Goal: Task Accomplishment & Management: Complete application form

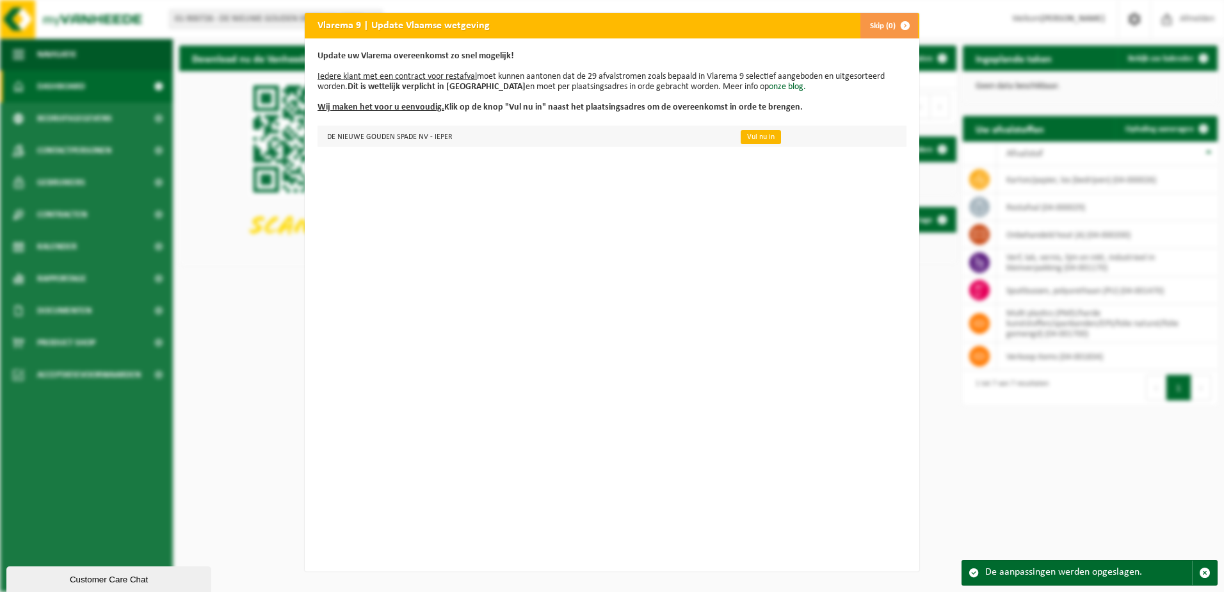
click at [756, 138] on link "Vul nu in" at bounding box center [761, 137] width 40 height 14
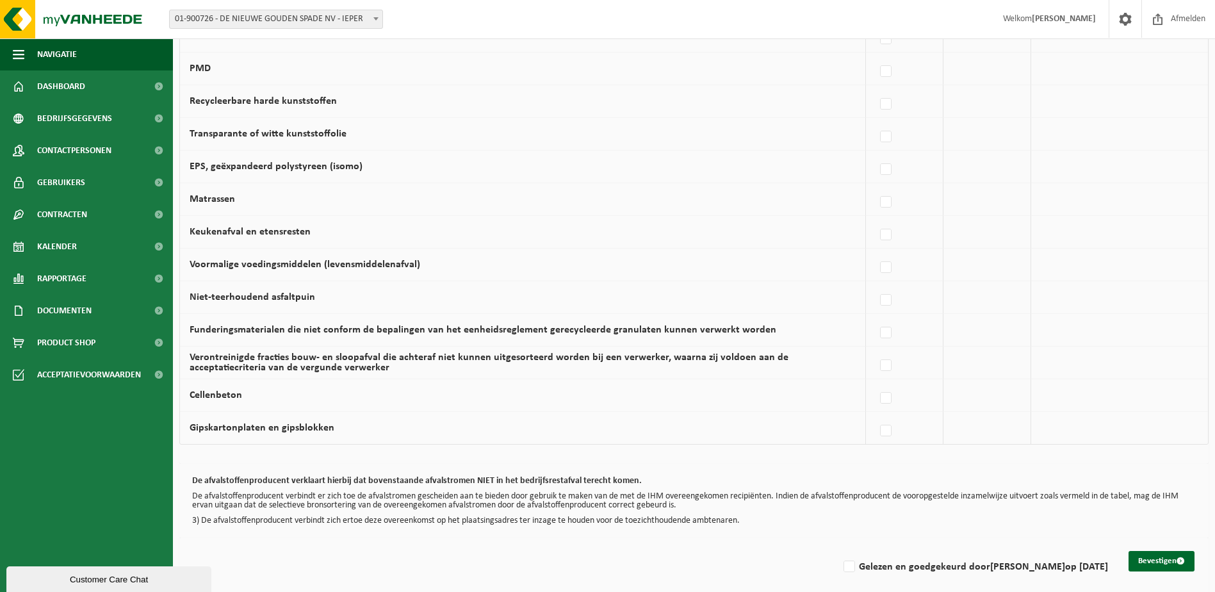
scroll to position [736, 0]
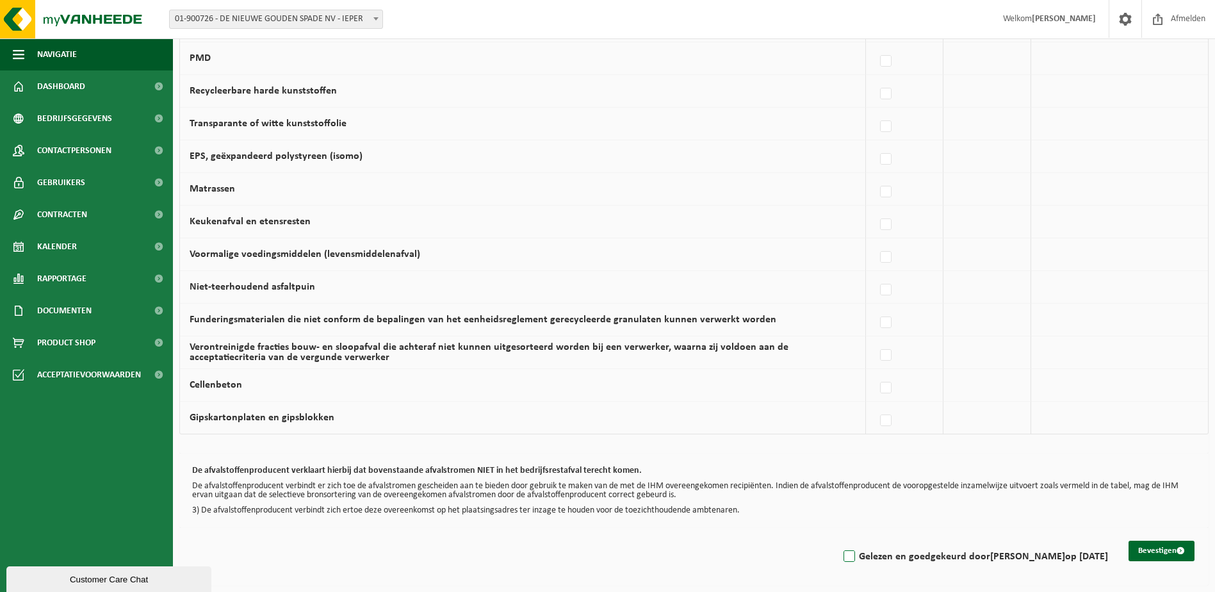
click at [841, 556] on label "Gelezen en goedgekeurd door AÄRON VERLEDENS op 27/08/25" at bounding box center [974, 556] width 267 height 19
click at [838, 540] on input "Gelezen en goedgekeurd door AÄRON VERLEDENS op 27/08/25" at bounding box center [838, 540] width 1 height 1
checkbox input "true"
click at [1148, 548] on button "Bevestigen" at bounding box center [1161, 550] width 66 height 20
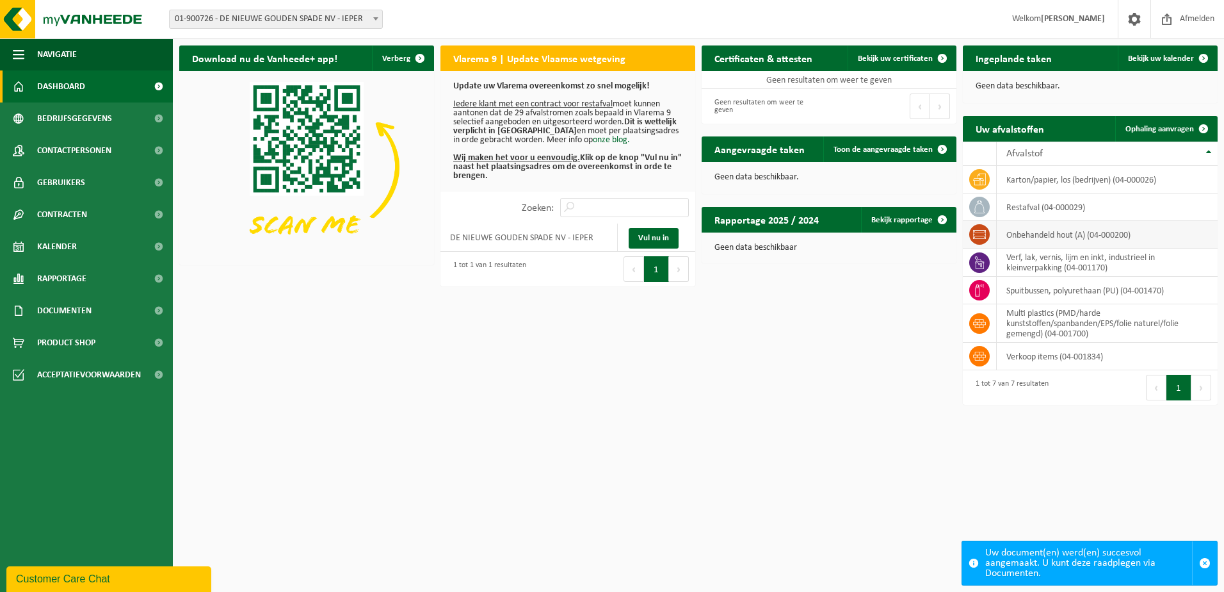
click at [984, 236] on icon at bounding box center [979, 234] width 13 height 13
click at [1035, 231] on td "onbehandeld hout (A) (04-000200)" at bounding box center [1107, 235] width 221 height 28
click at [820, 455] on html "Vestiging: 01-900726 - DE NIEUWE GOUDEN SPADE NV - IEPER 01-900726 - DE NIEUWE …" at bounding box center [612, 296] width 1224 height 592
click at [95, 121] on span "Bedrijfsgegevens" at bounding box center [74, 118] width 75 height 32
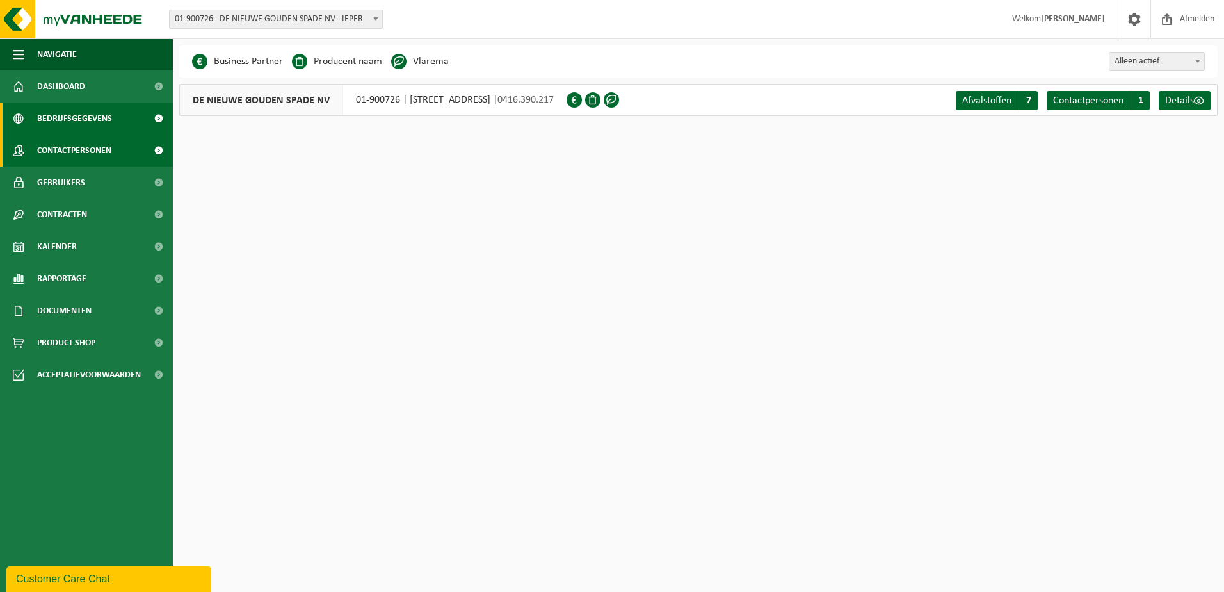
click at [96, 147] on span "Contactpersonen" at bounding box center [74, 150] width 74 height 32
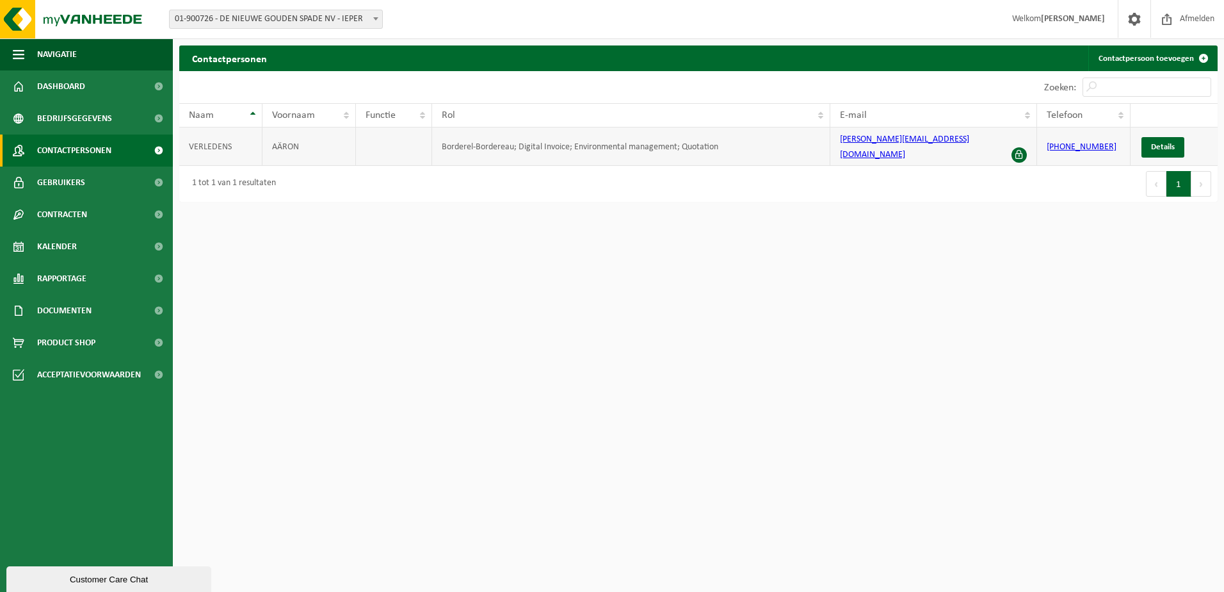
click at [585, 142] on td "Borderel-Bordereau; Digital Invoice; Environmental management; Quotation" at bounding box center [631, 146] width 398 height 38
click at [1149, 48] on link "Contactpersoon toevoegen" at bounding box center [1153, 58] width 128 height 26
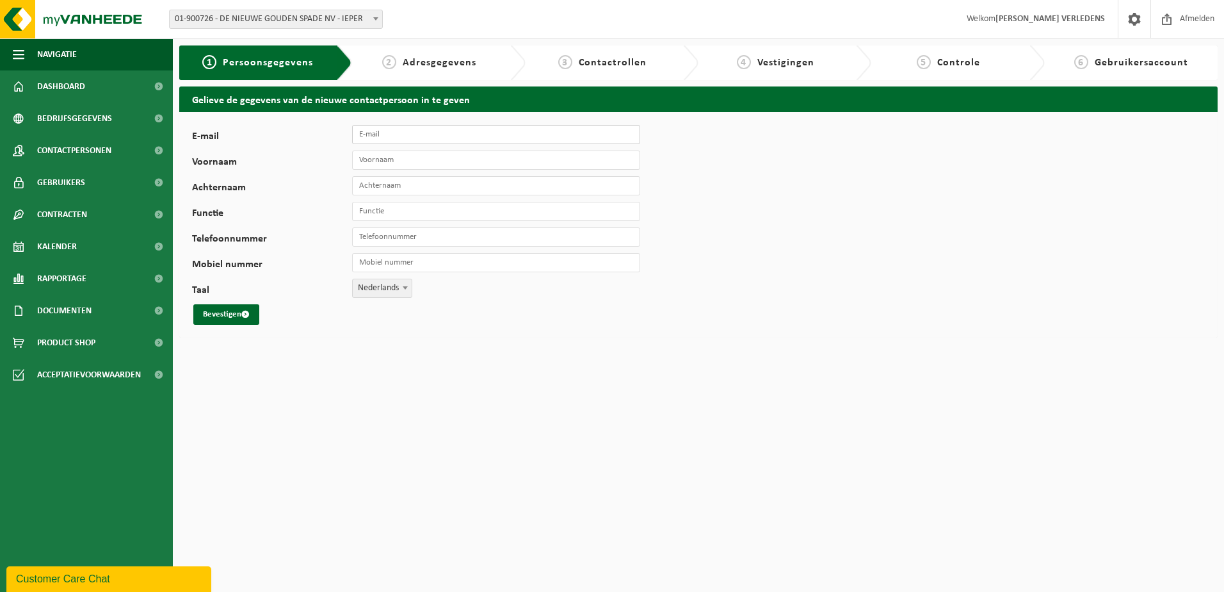
click at [389, 134] on input "E-mail" at bounding box center [496, 134] width 288 height 19
click at [426, 134] on input "invoice" at bounding box center [496, 134] width 288 height 19
type input "invoice@denieuwegoudenspade.be"
type input "Jennifer"
type input "Remmery"
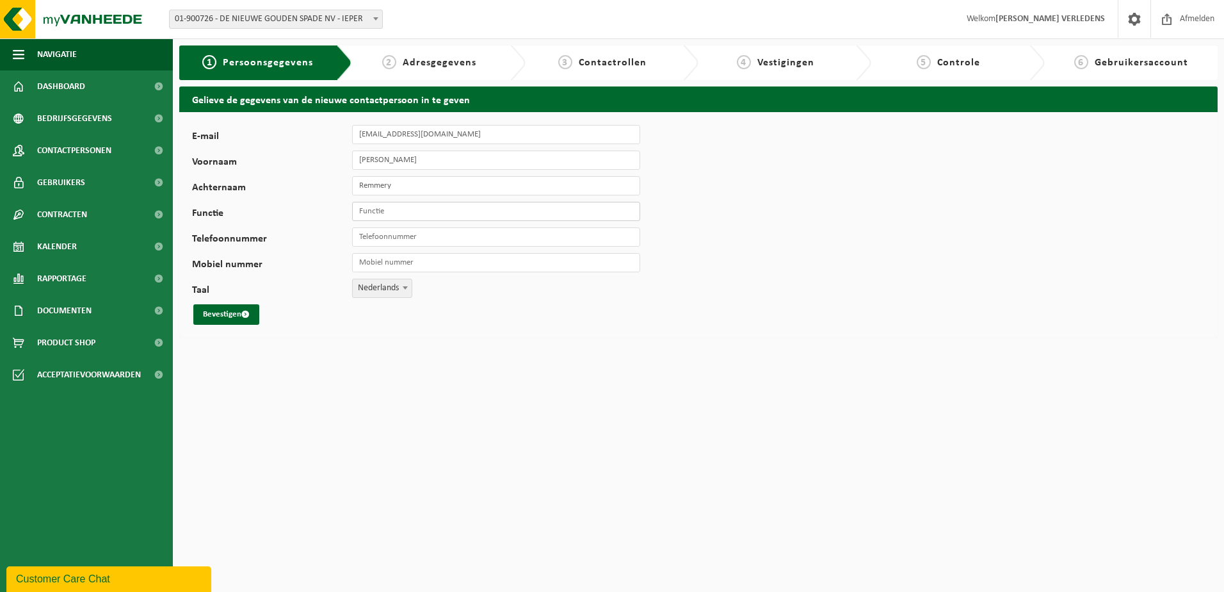
click at [428, 213] on input "Functie" at bounding box center [496, 211] width 288 height 19
type input "Boekhouding"
click at [408, 240] on input "Telefoonnummer" at bounding box center [496, 236] width 288 height 19
type input "+32 57 20 46 18"
drag, startPoint x: 222, startPoint y: 306, endPoint x: 245, endPoint y: 308, distance: 22.5
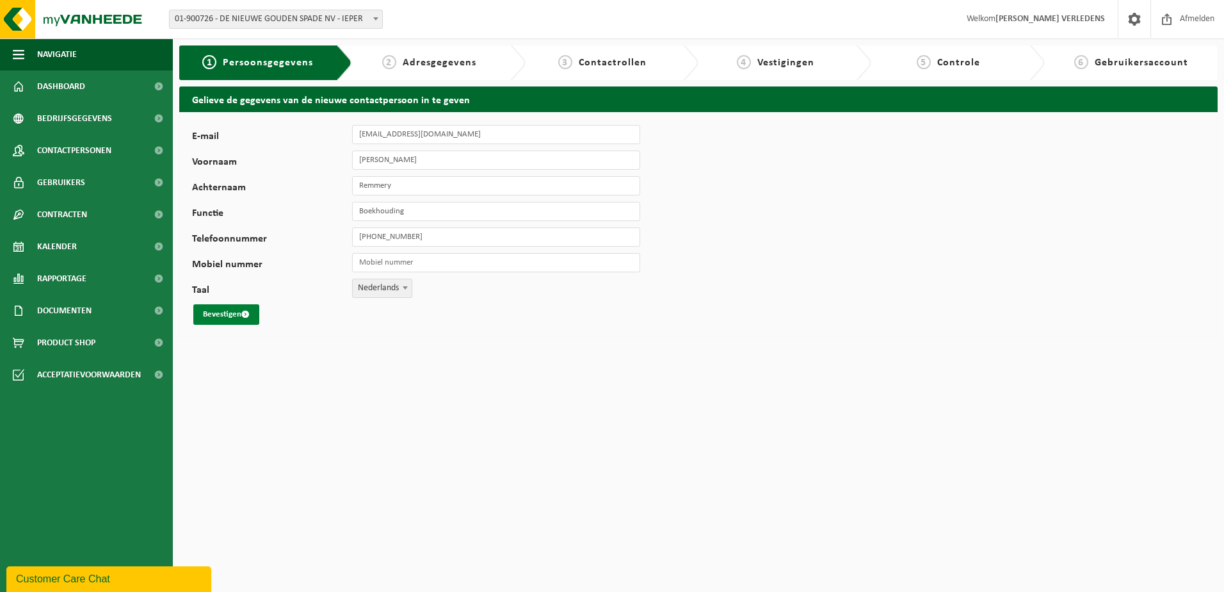
click at [222, 306] on button "Bevestigen" at bounding box center [226, 314] width 66 height 20
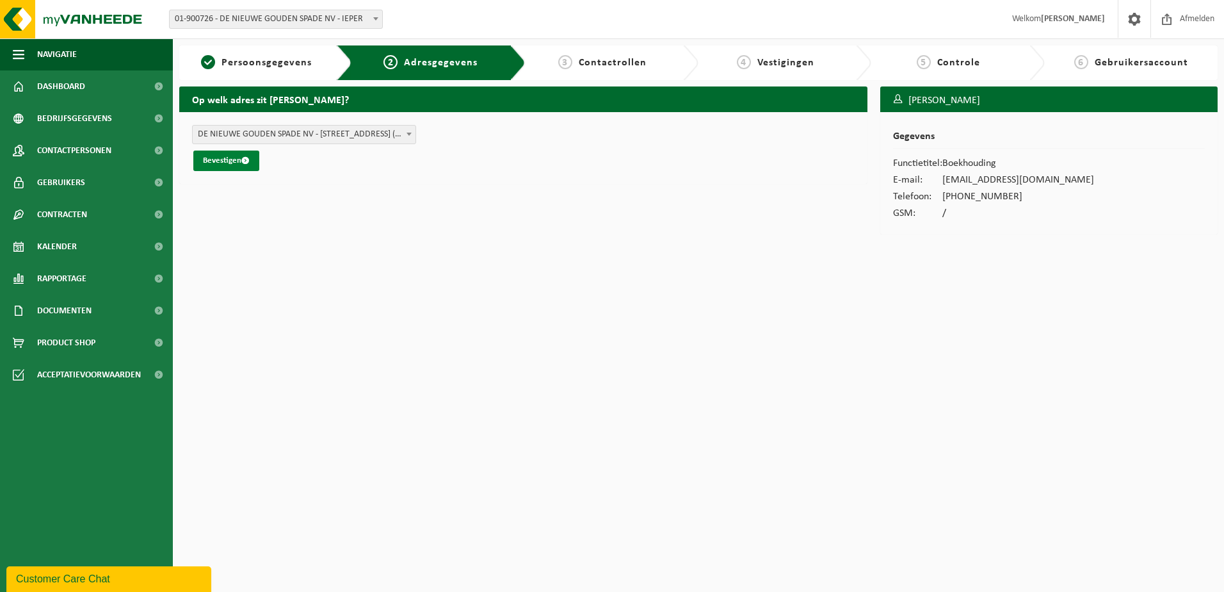
click at [238, 163] on button "Bevestigen" at bounding box center [226, 160] width 66 height 20
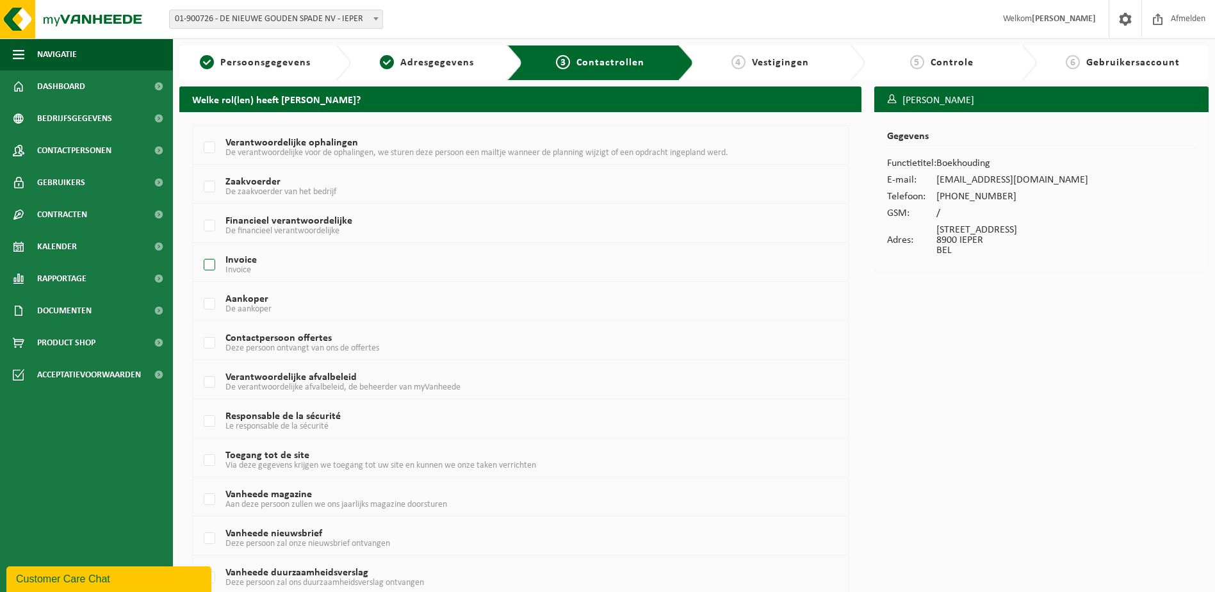
click at [213, 266] on label "Invoice Invoice" at bounding box center [492, 265] width 583 height 19
click at [199, 249] on input "Invoice Invoice" at bounding box center [199, 248] width 1 height 1
checkbox input "true"
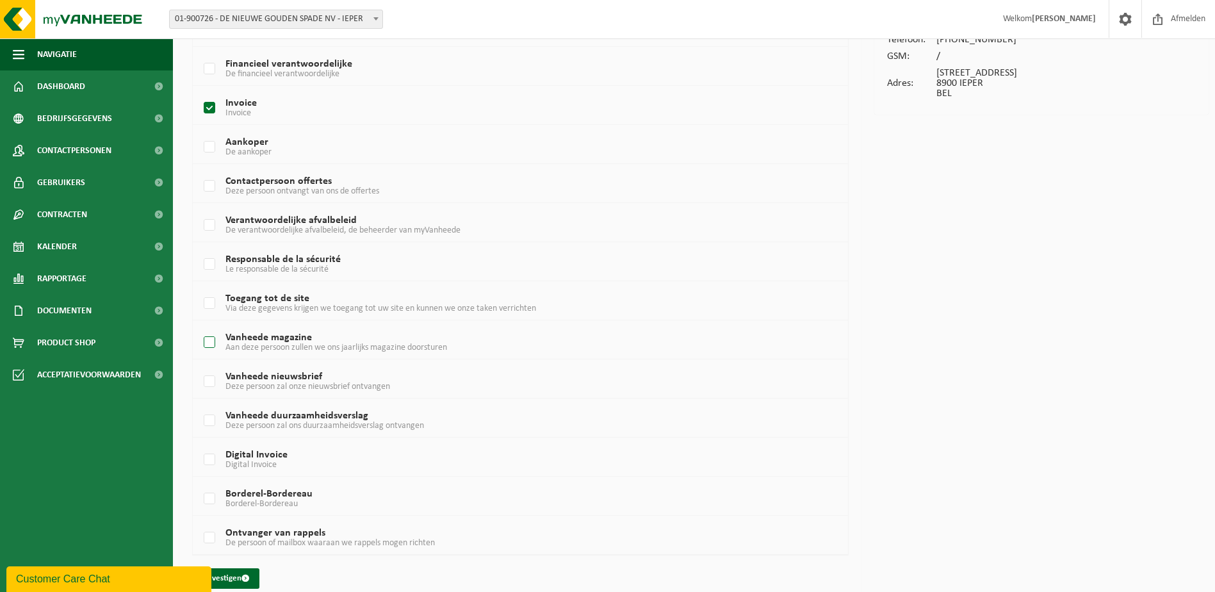
scroll to position [172, 0]
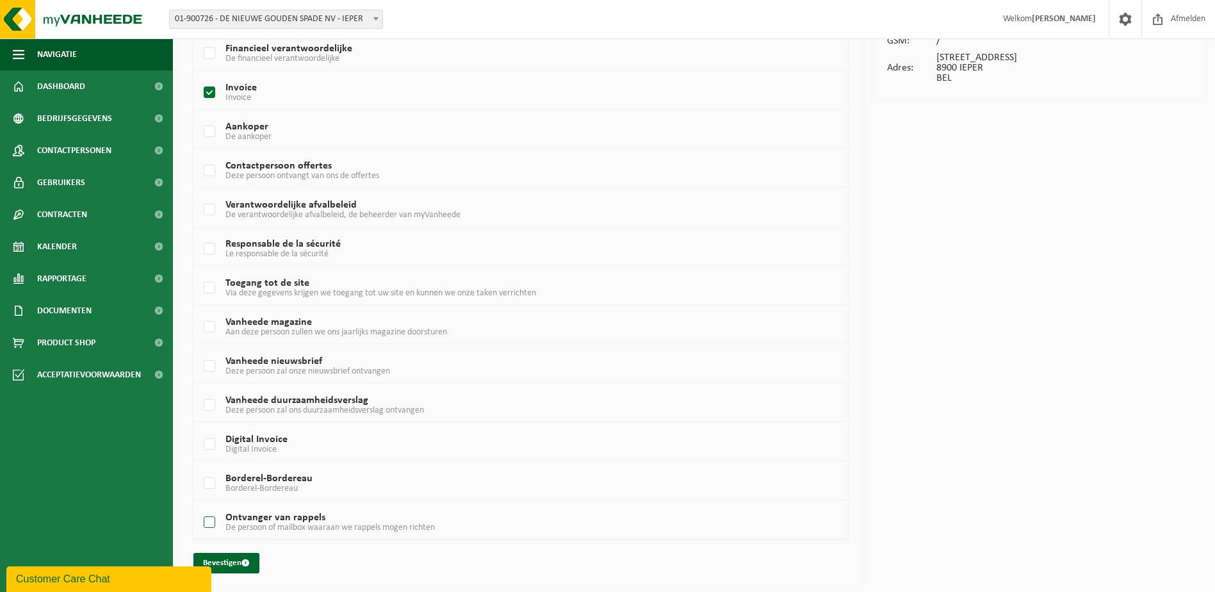
click at [207, 523] on label "Ontvanger van rappels De persoon of mailbox waaraan we rappels mogen richten" at bounding box center [492, 522] width 583 height 19
click at [199, 507] on input "Ontvanger van rappels De persoon of mailbox waaraan we rappels mogen richten" at bounding box center [199, 506] width 1 height 1
checkbox input "true"
click at [208, 444] on label "Digital Invoice Digital Invoice" at bounding box center [492, 444] width 583 height 19
click at [199, 428] on input "Digital Invoice Digital Invoice" at bounding box center [199, 428] width 1 height 1
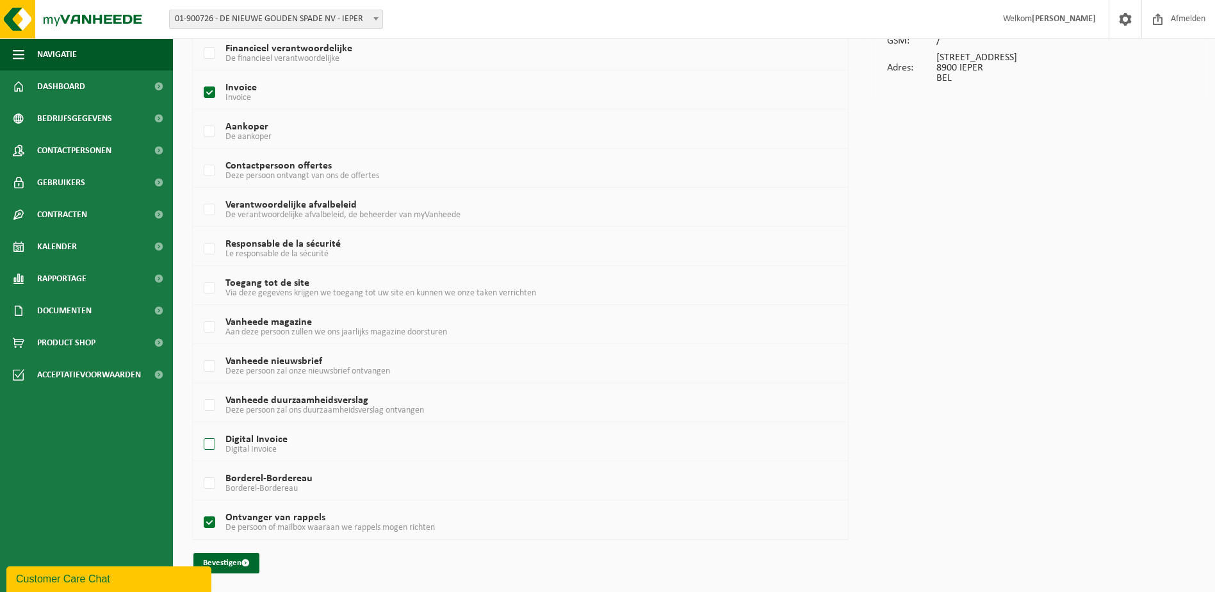
checkbox input "true"
click at [245, 560] on span "submit" at bounding box center [245, 562] width 8 height 8
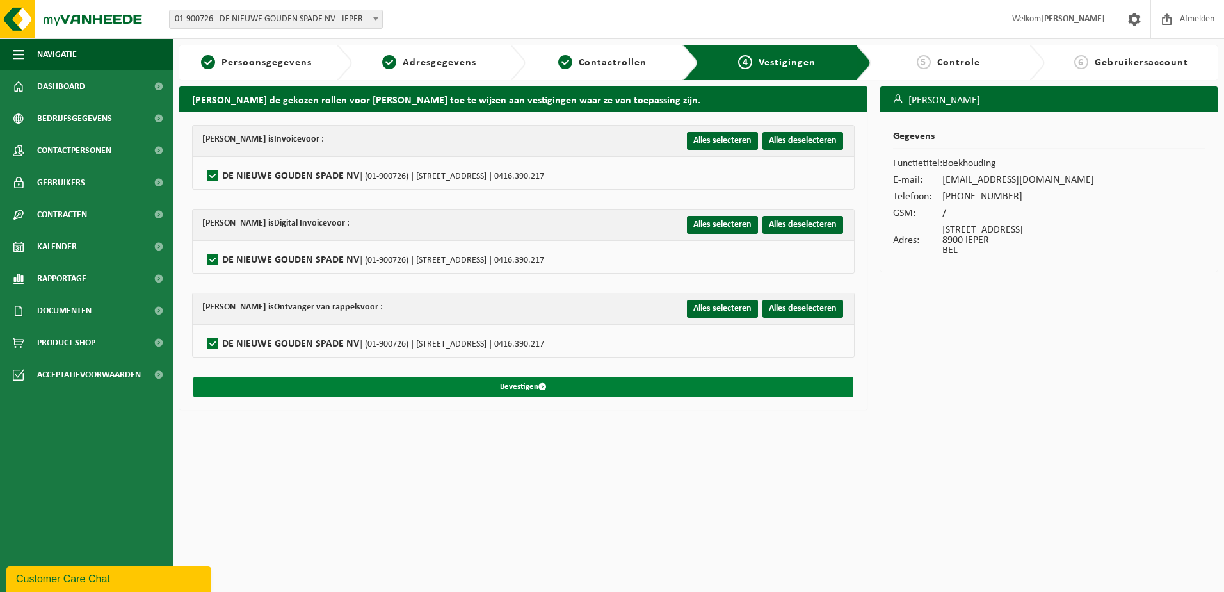
click at [528, 390] on button "Bevestigen" at bounding box center [523, 387] width 660 height 20
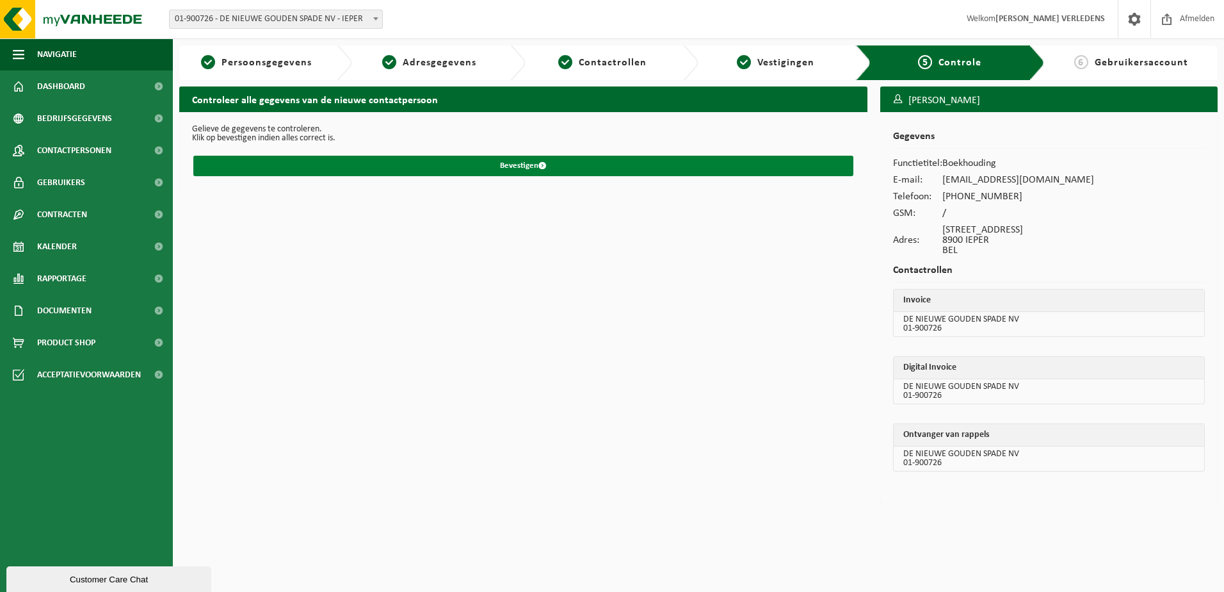
click at [543, 170] on span "submit" at bounding box center [543, 165] width 8 height 8
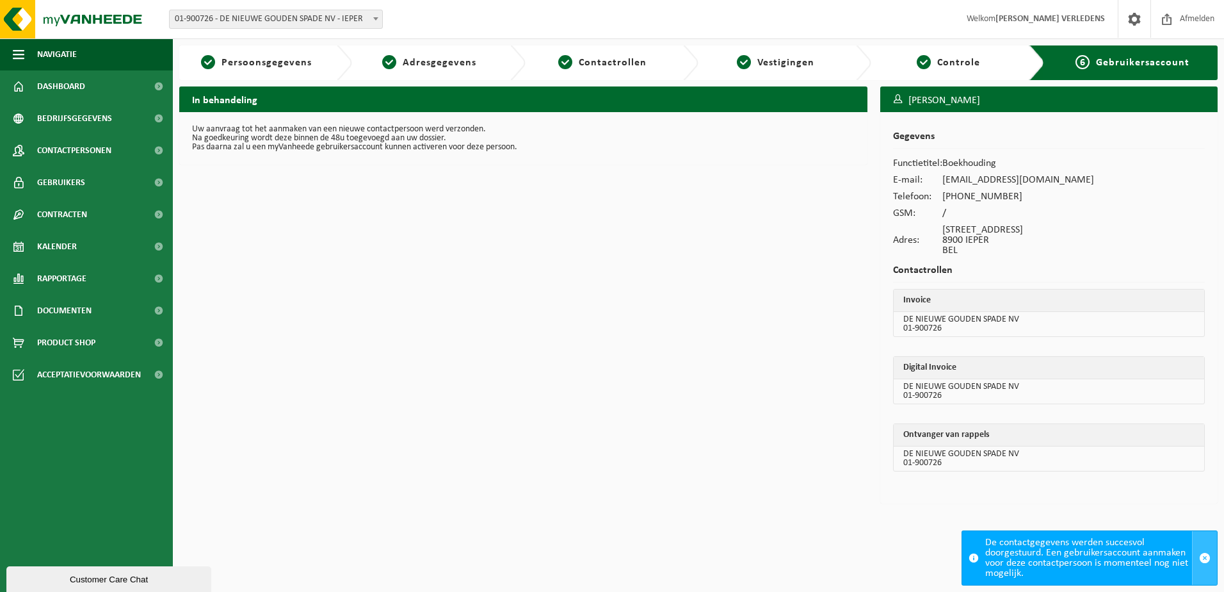
click at [1206, 561] on span "button" at bounding box center [1205, 558] width 12 height 12
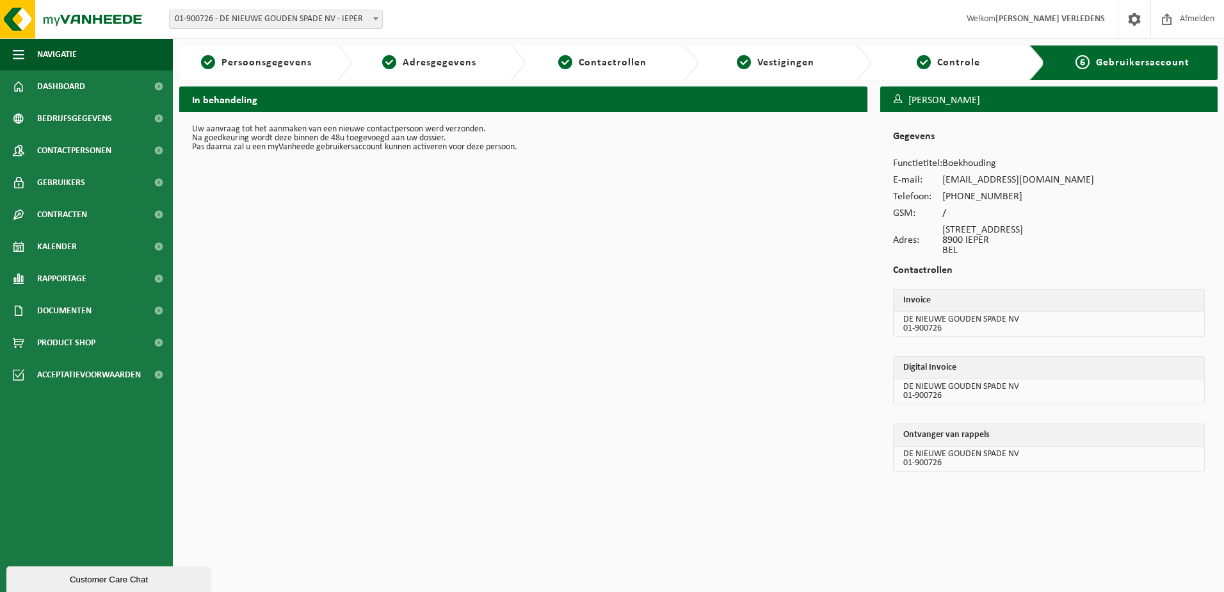
click at [61, 109] on span "Bedrijfsgegevens" at bounding box center [74, 118] width 75 height 32
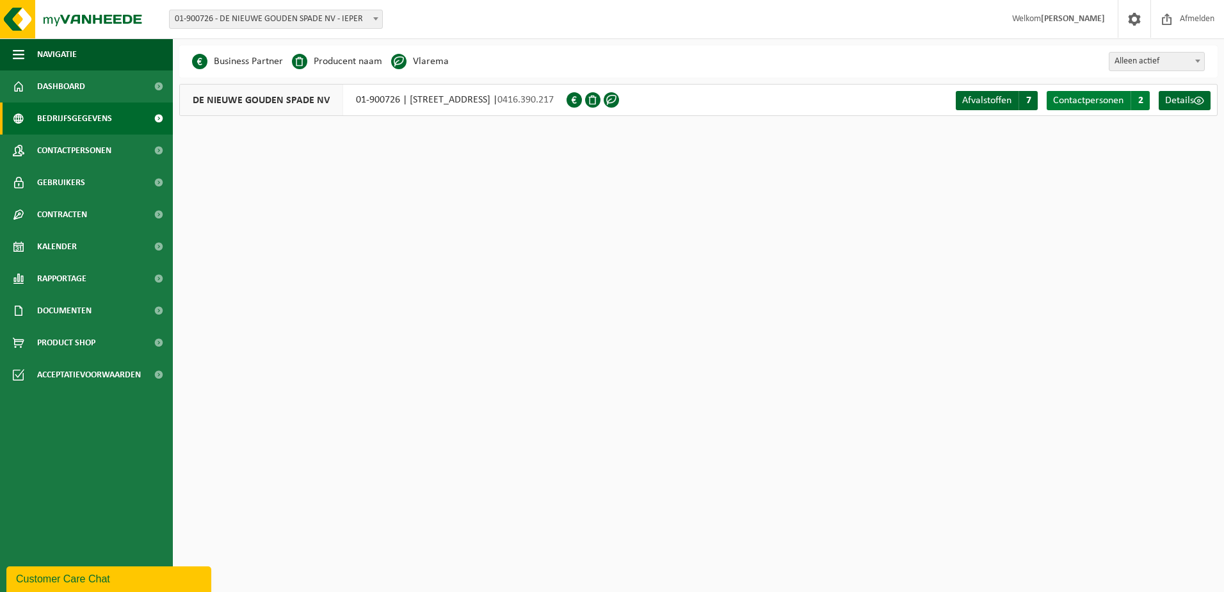
click at [1089, 102] on span "Contactpersonen" at bounding box center [1088, 100] width 70 height 10
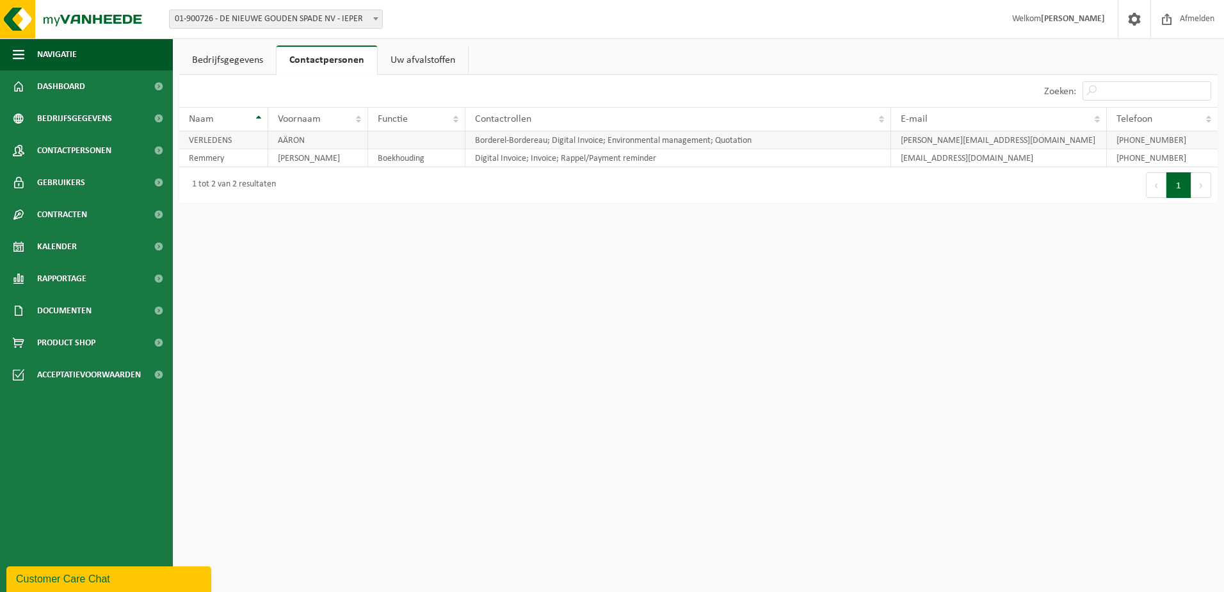
click at [419, 137] on td at bounding box center [416, 140] width 97 height 18
click at [303, 138] on td "AÄRON" at bounding box center [318, 140] width 100 height 18
click at [528, 211] on div "Navigatie Afmelden Dashboard Bedrijfsgegevens Contactpersonen Gebruikers Contra…" at bounding box center [612, 108] width 1224 height 216
click at [236, 61] on link "Bedrijfsgegevens" at bounding box center [227, 59] width 97 height 29
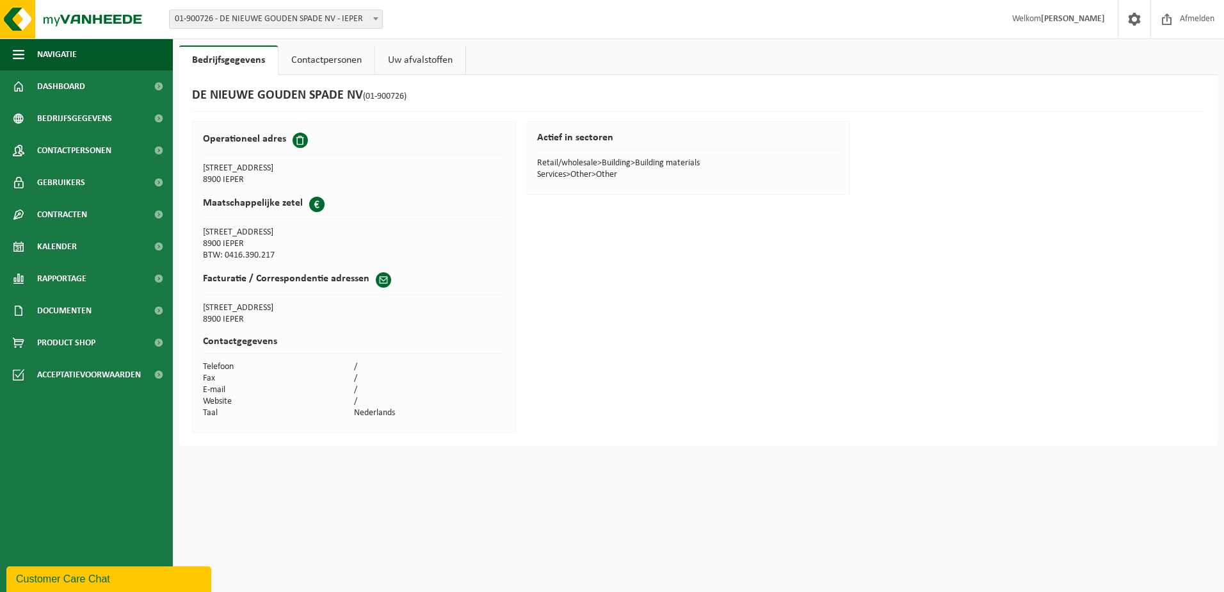
click at [302, 61] on link "Contactpersonen" at bounding box center [327, 59] width 96 height 29
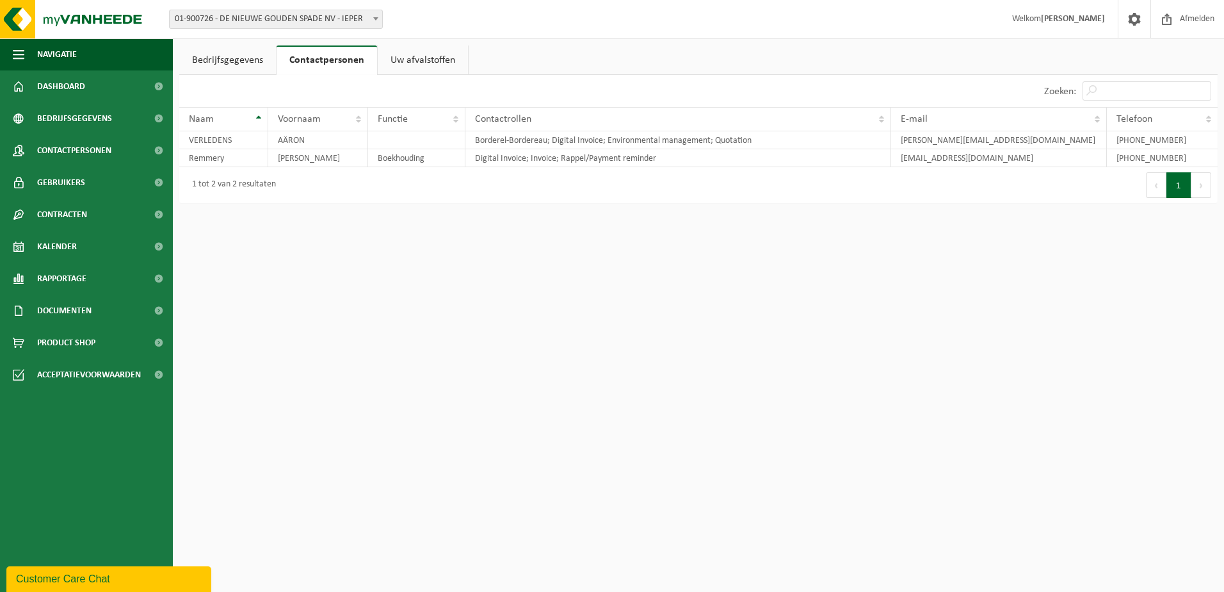
click at [387, 58] on link "Uw afvalstoffen" at bounding box center [423, 59] width 90 height 29
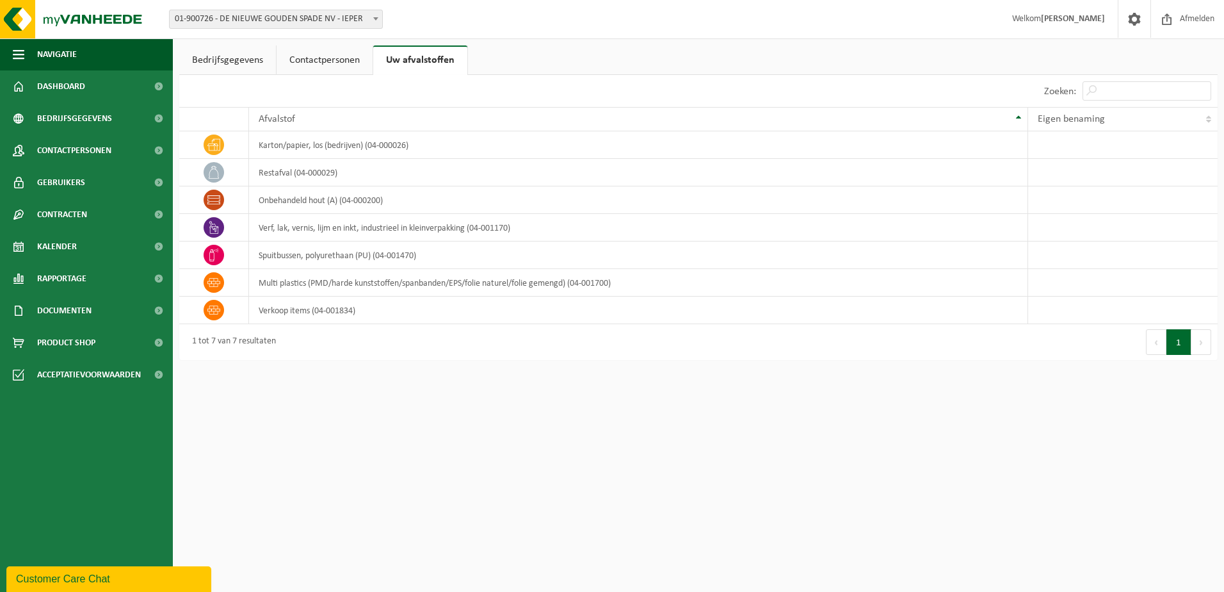
click at [315, 67] on link "Contactpersonen" at bounding box center [325, 59] width 96 height 29
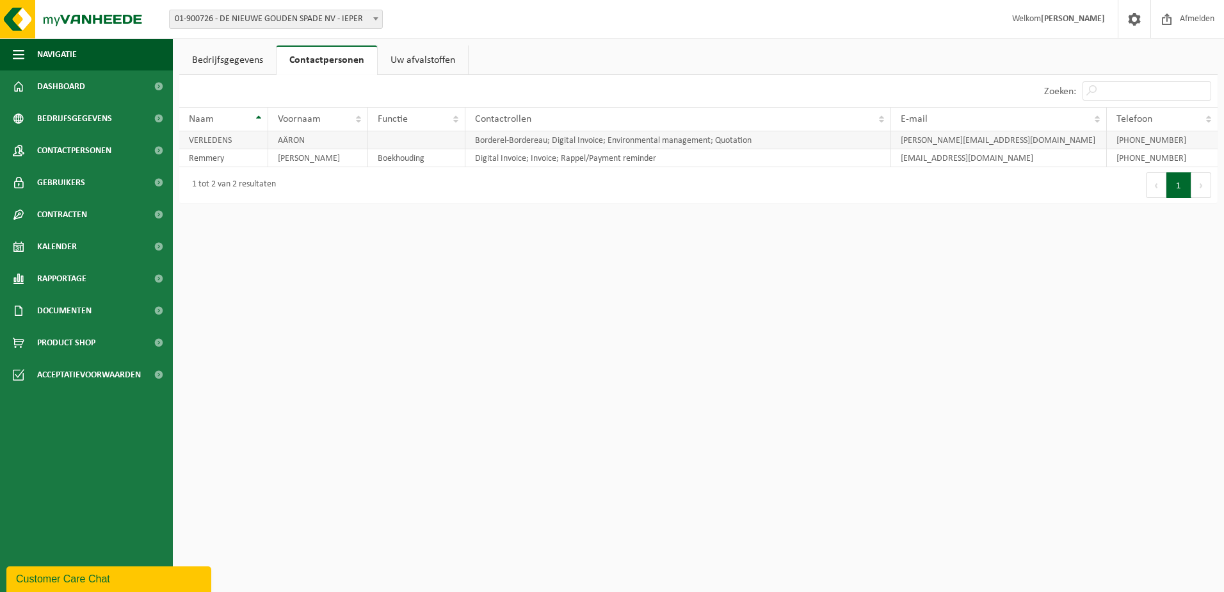
click at [1175, 141] on td "[PHONE_NUMBER]" at bounding box center [1162, 140] width 111 height 18
click at [1052, 20] on strong "[PERSON_NAME] VERLEDENS" at bounding box center [1073, 19] width 64 height 10
click at [1134, 18] on span at bounding box center [1134, 19] width 19 height 38
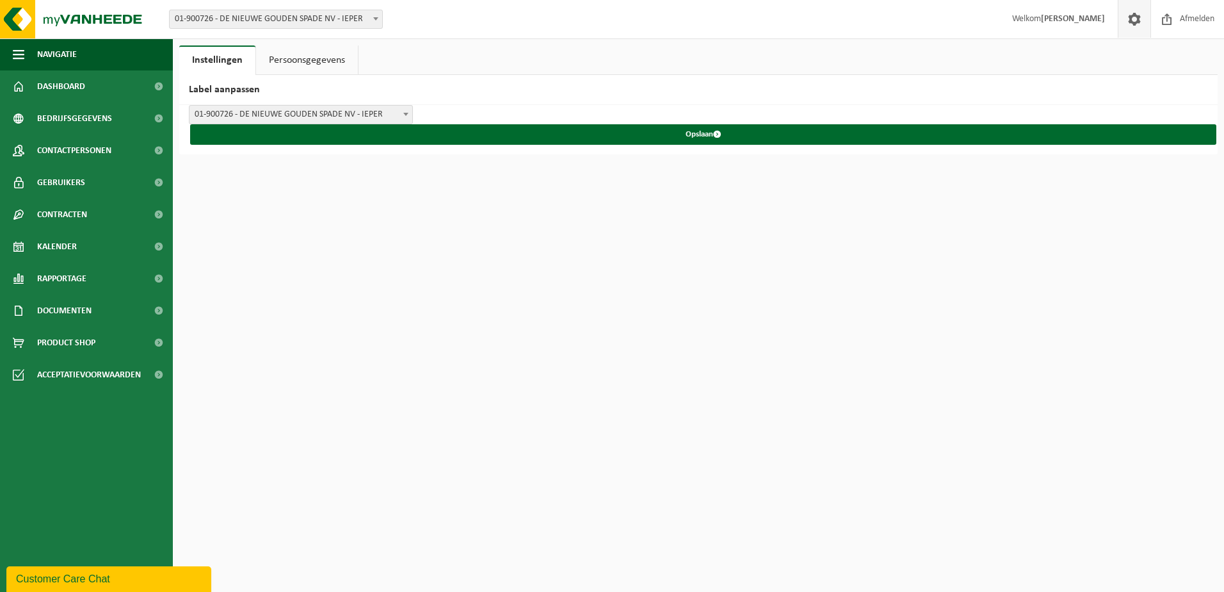
click at [311, 58] on link "Persoonsgegevens" at bounding box center [307, 59] width 102 height 29
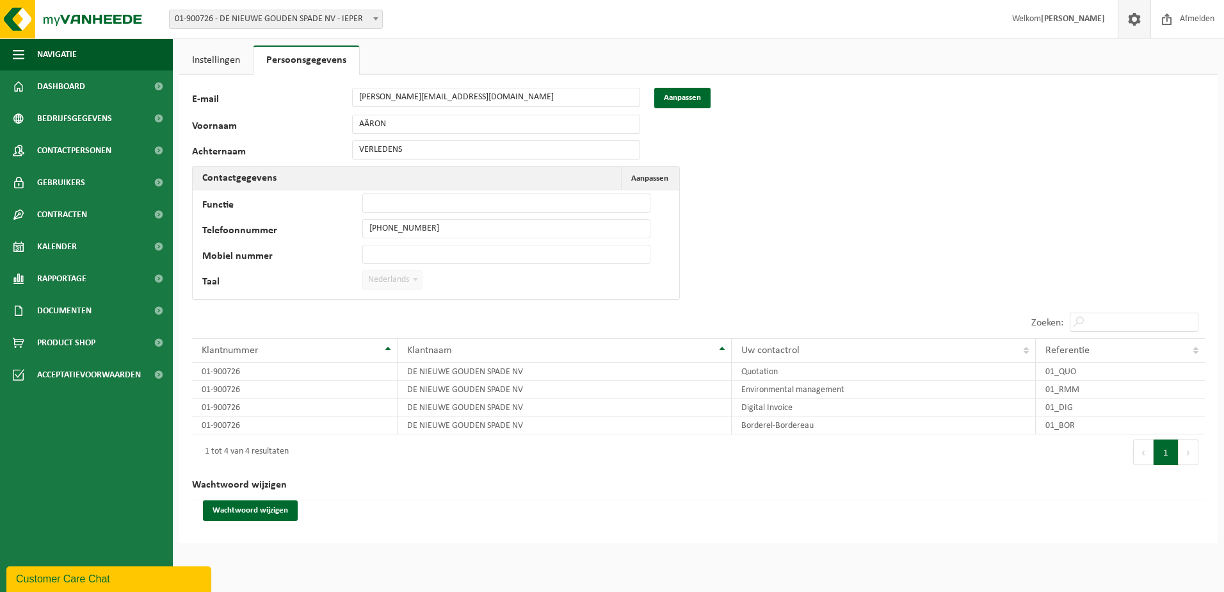
click at [211, 65] on link "Instellingen" at bounding box center [216, 59] width 74 height 29
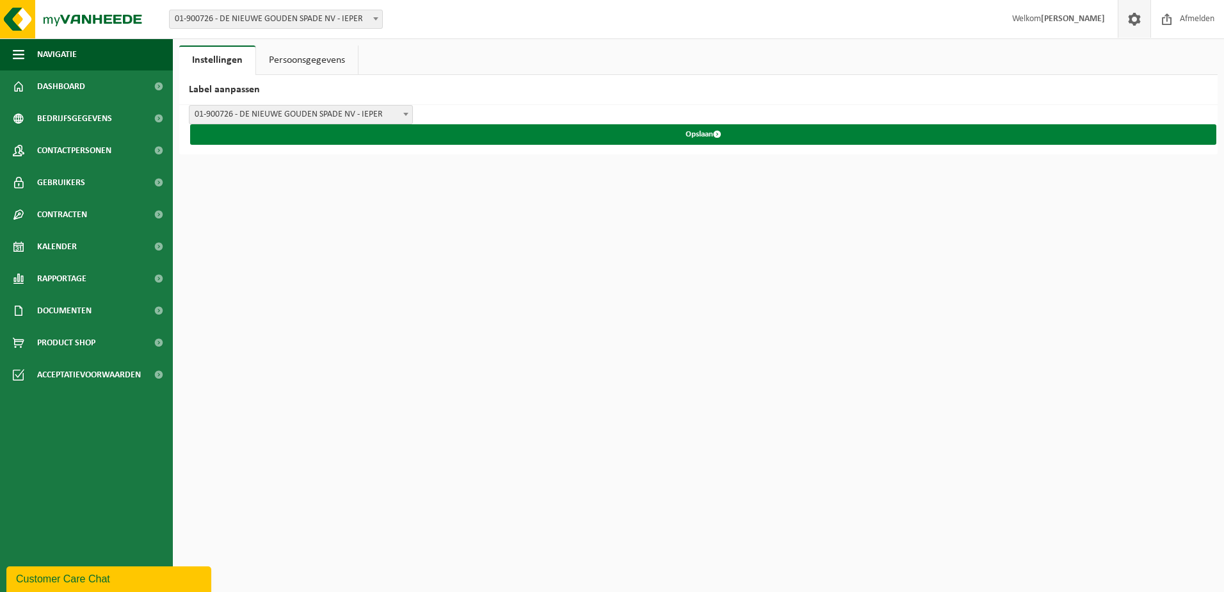
click at [272, 136] on button "Opslaan" at bounding box center [703, 134] width 1026 height 20
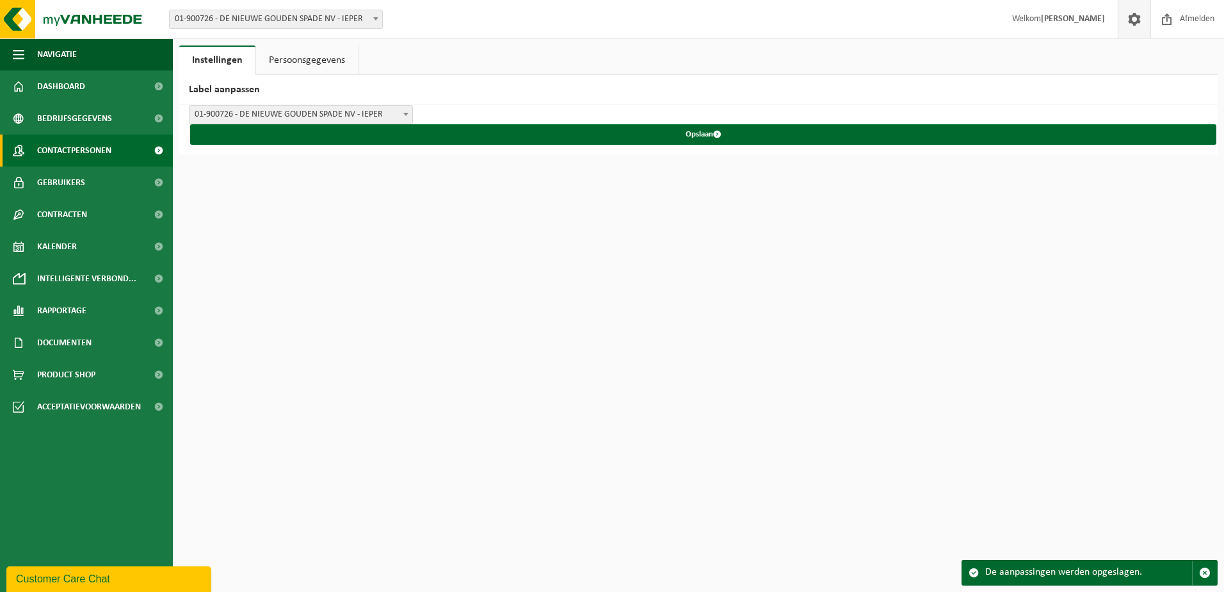
drag, startPoint x: 97, startPoint y: 149, endPoint x: 106, endPoint y: 153, distance: 9.8
click at [97, 150] on span "Contactpersonen" at bounding box center [74, 150] width 74 height 32
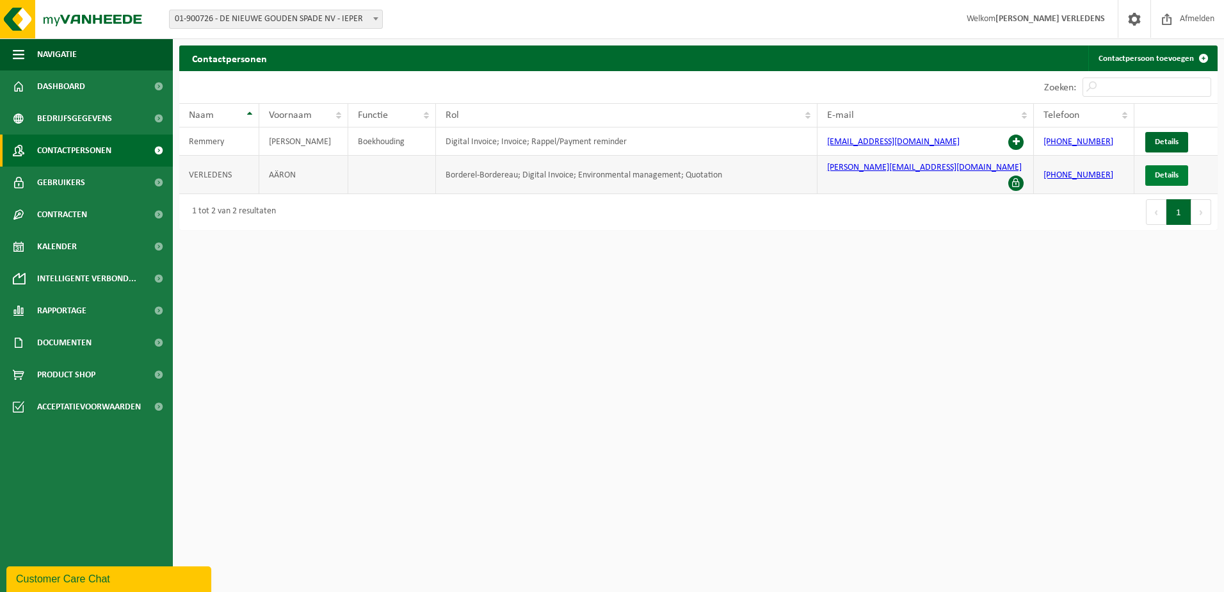
click at [1164, 171] on span "Details" at bounding box center [1167, 175] width 24 height 8
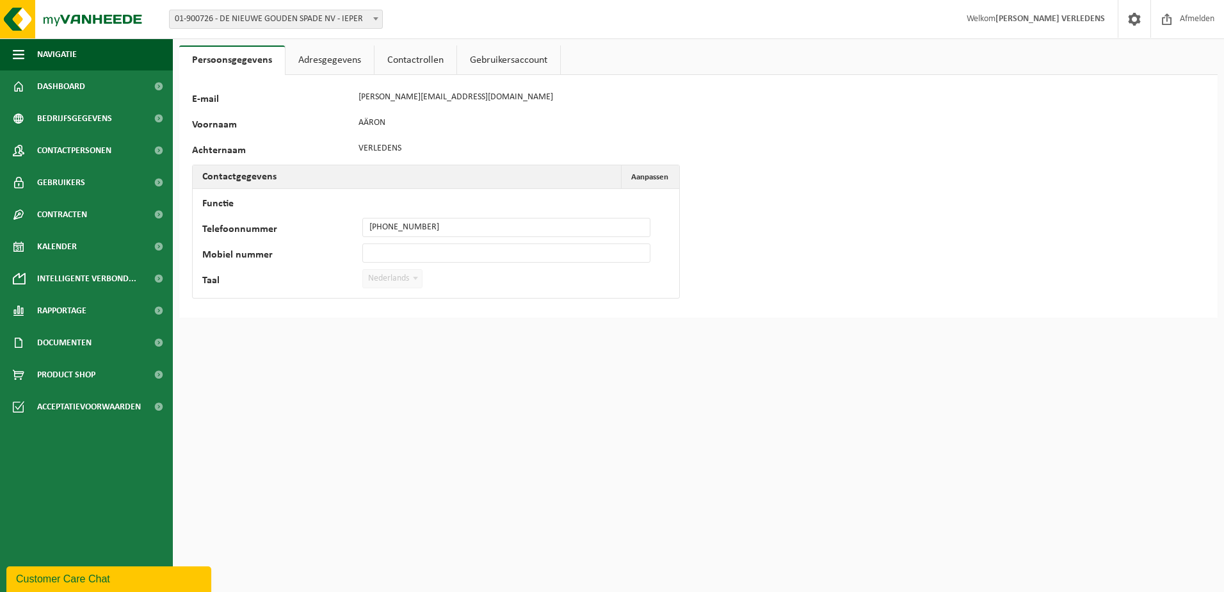
click at [423, 61] on link "Contactrollen" at bounding box center [416, 59] width 82 height 29
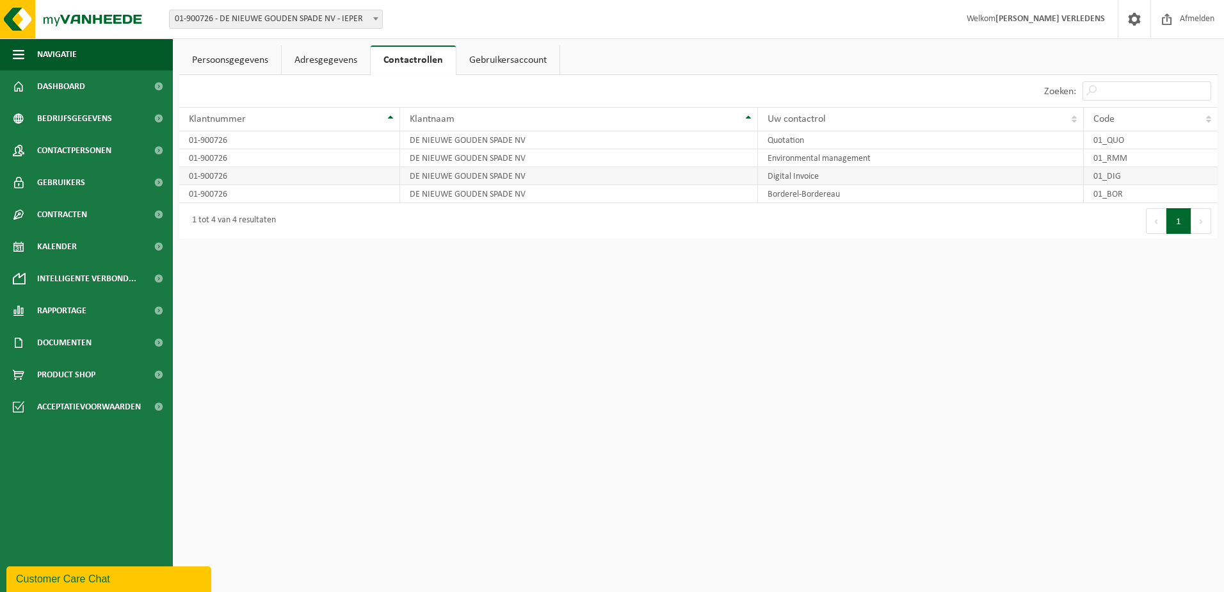
click at [340, 175] on td "01-900726" at bounding box center [289, 176] width 221 height 18
click at [512, 62] on link "Gebruikersaccount" at bounding box center [508, 59] width 103 height 29
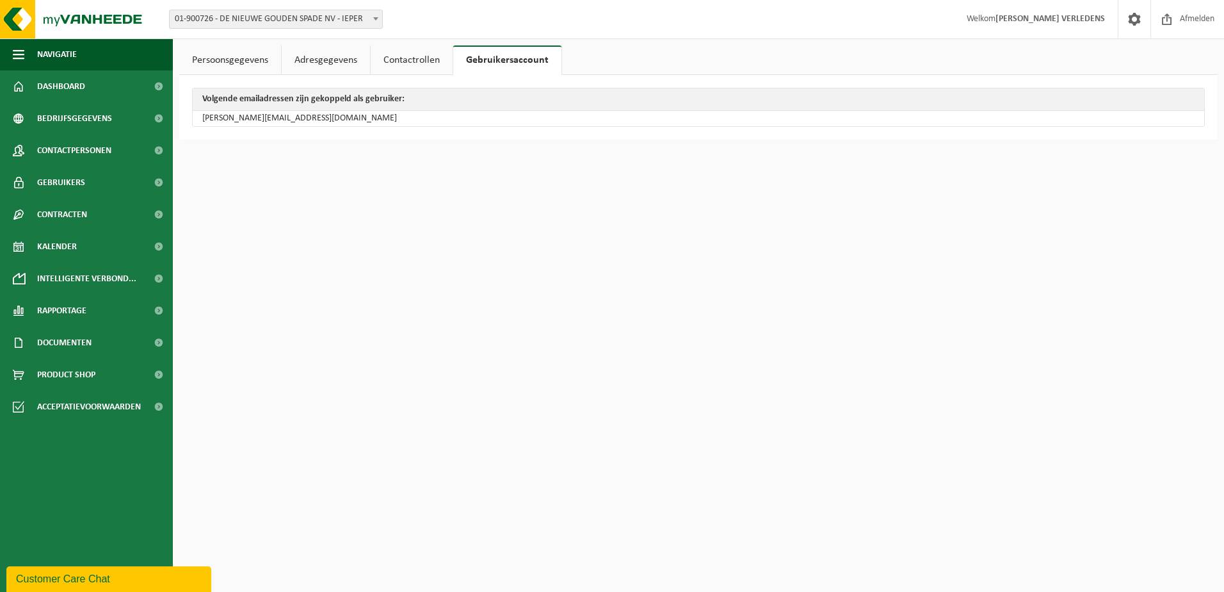
click at [210, 57] on link "Persoonsgegevens" at bounding box center [230, 59] width 102 height 29
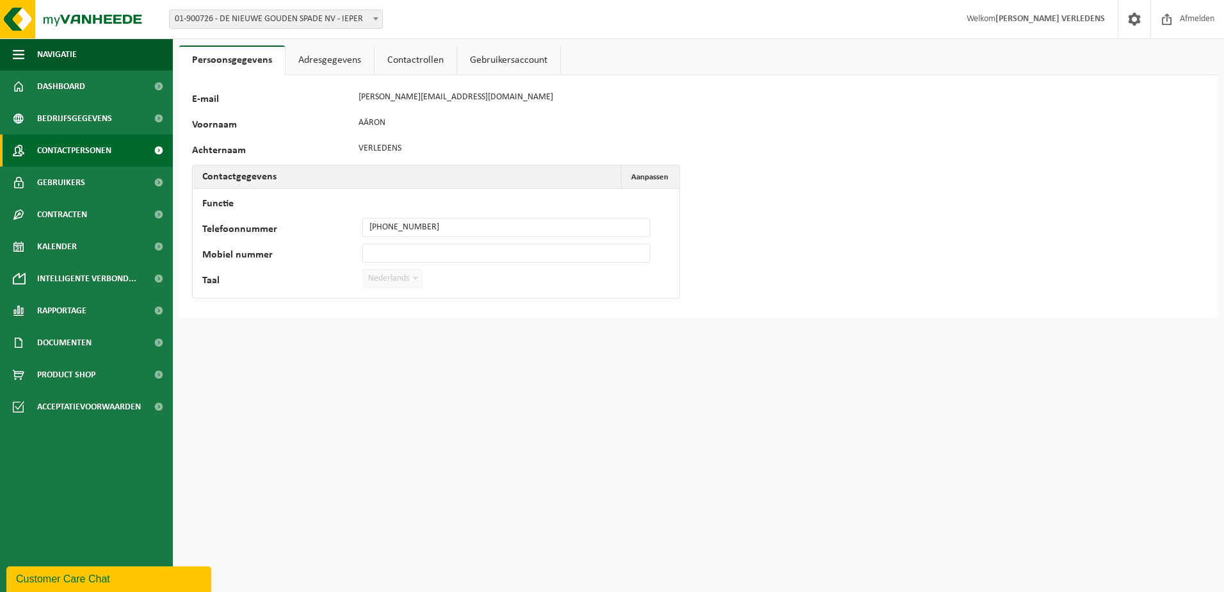
click at [89, 143] on span "Contactpersonen" at bounding box center [74, 150] width 74 height 32
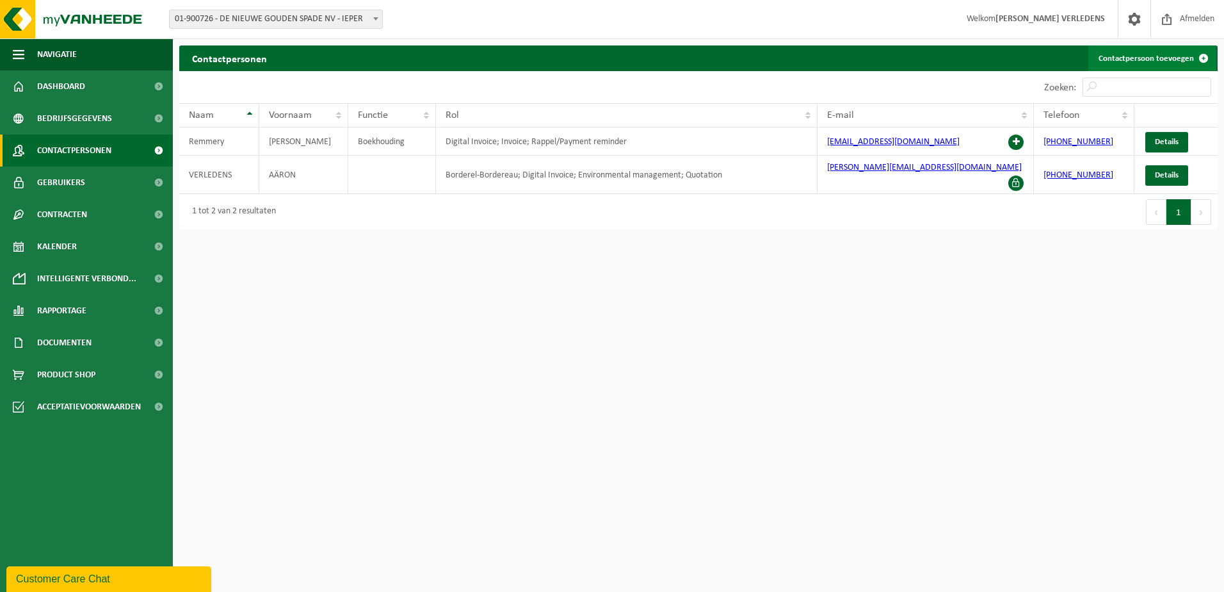
click at [1140, 58] on link "Contactpersoon toevoegen" at bounding box center [1153, 58] width 128 height 26
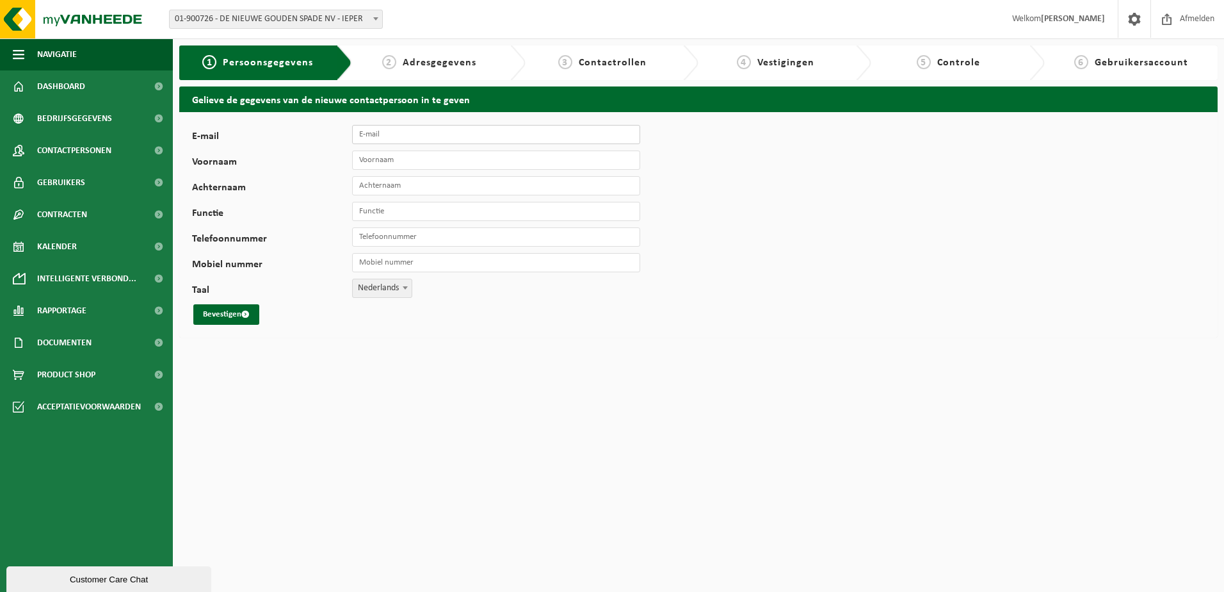
click at [412, 137] on input "E-mail" at bounding box center [496, 134] width 288 height 19
click at [442, 142] on input "jannes.heyman" at bounding box center [496, 134] width 288 height 19
type input "[EMAIL_ADDRESS][DOMAIN_NAME]"
type input "Jannes"
type input "Heyman"
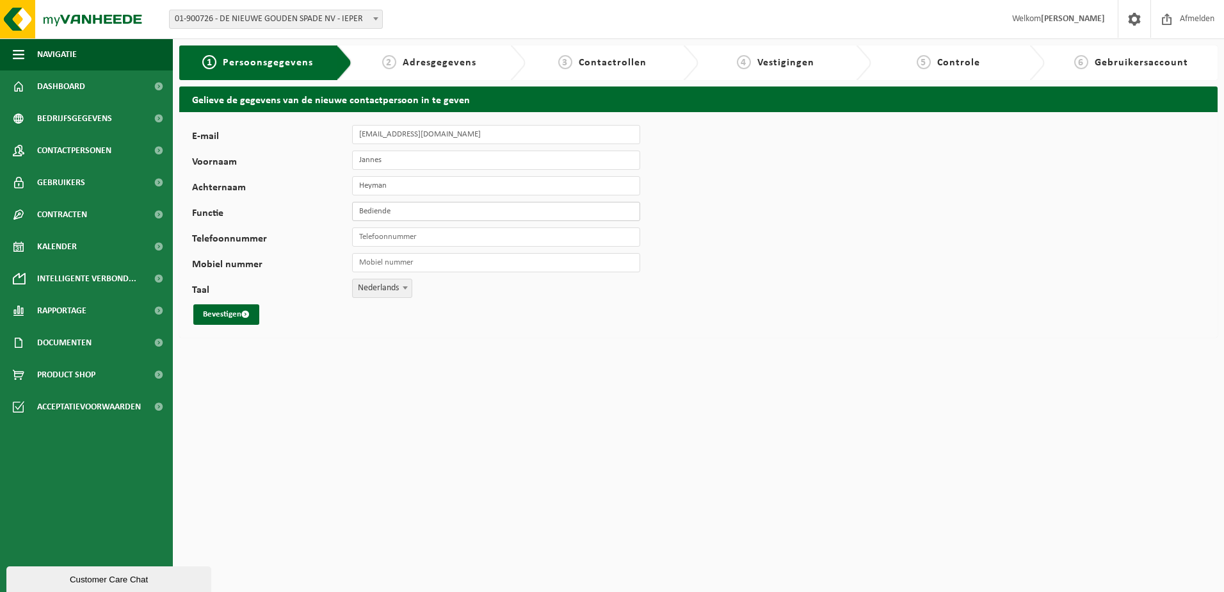
type input "Bediende"
click at [458, 237] on input "Telefoonnummer" at bounding box center [496, 236] width 288 height 19
type input "[PHONE_NUMBER]"
click at [348, 430] on html "Vestiging: 01-900726 - DE NIEUWE GOUDEN SPADE NV - IEPER 01-900726 - DE NIEUWE …" at bounding box center [612, 296] width 1224 height 592
click at [234, 314] on button "Bevestigen" at bounding box center [226, 314] width 66 height 20
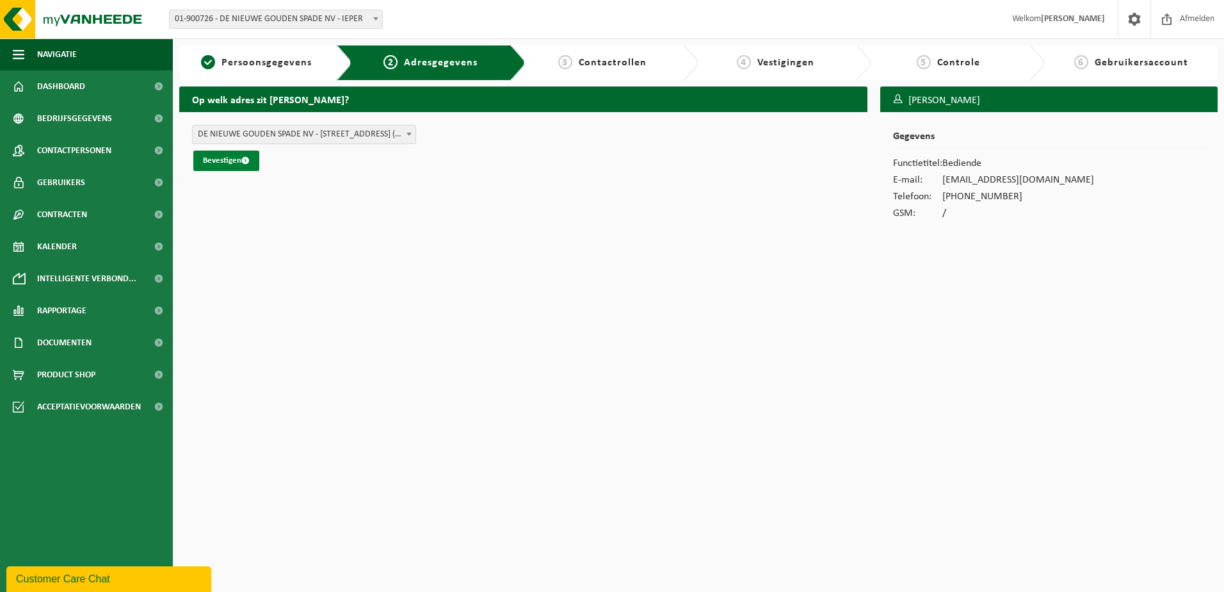
click at [238, 158] on button "Bevestigen" at bounding box center [226, 160] width 66 height 20
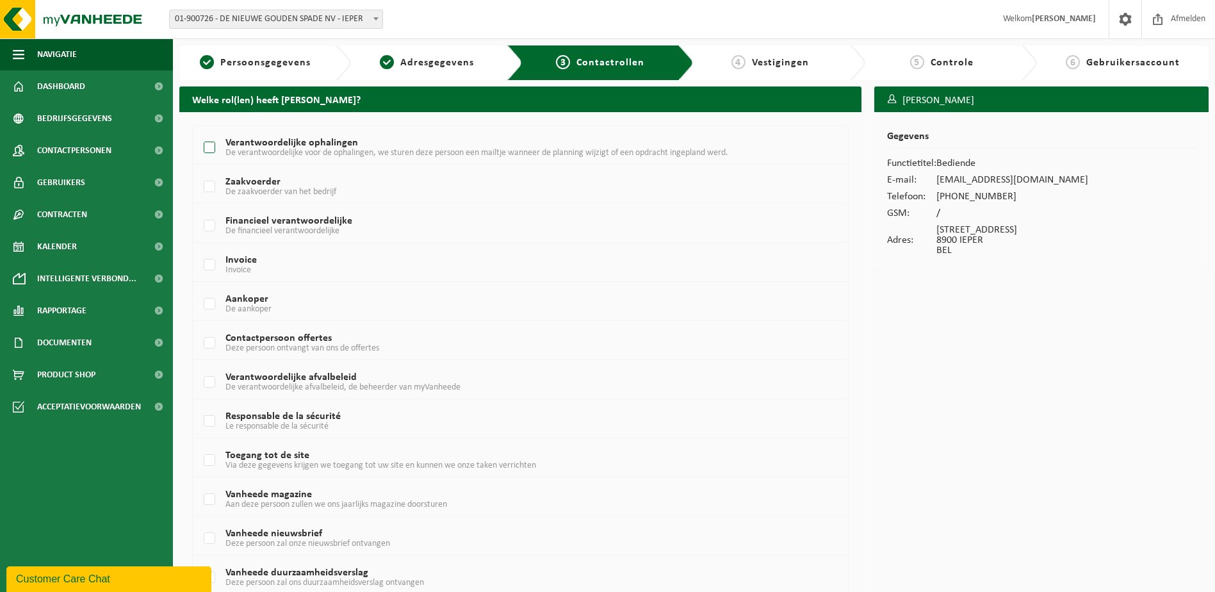
click at [217, 146] on label "Verantwoordelijke ophalingen De verantwoordelijke voor de ophalingen, we sturen…" at bounding box center [492, 147] width 583 height 19
click at [199, 132] on input "Verantwoordelijke ophalingen De verantwoordelijke voor de ophalingen, we sturen…" at bounding box center [199, 131] width 1 height 1
checkbox input "true"
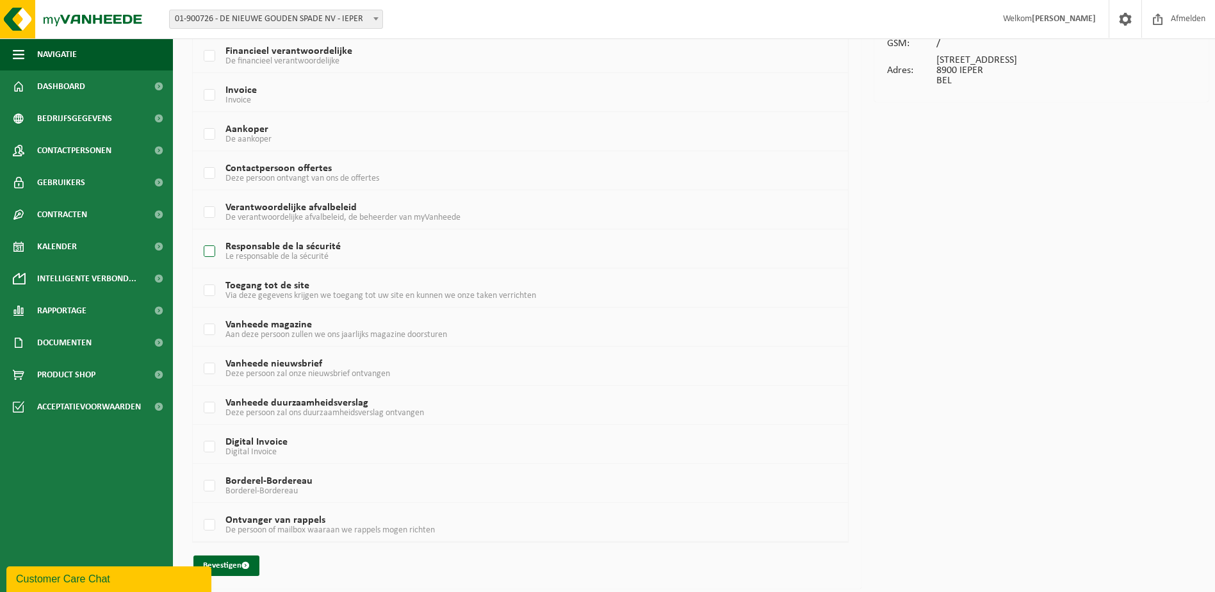
scroll to position [172, 0]
click at [225, 564] on button "Bevestigen" at bounding box center [226, 563] width 66 height 20
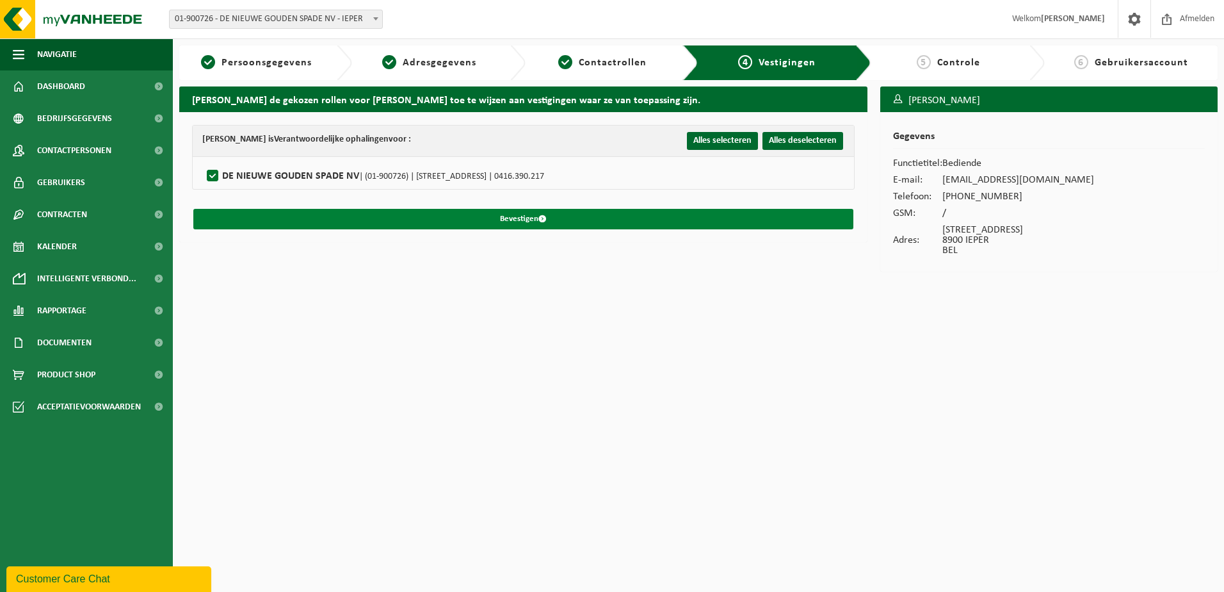
click at [534, 216] on button "Bevestigen" at bounding box center [523, 219] width 660 height 20
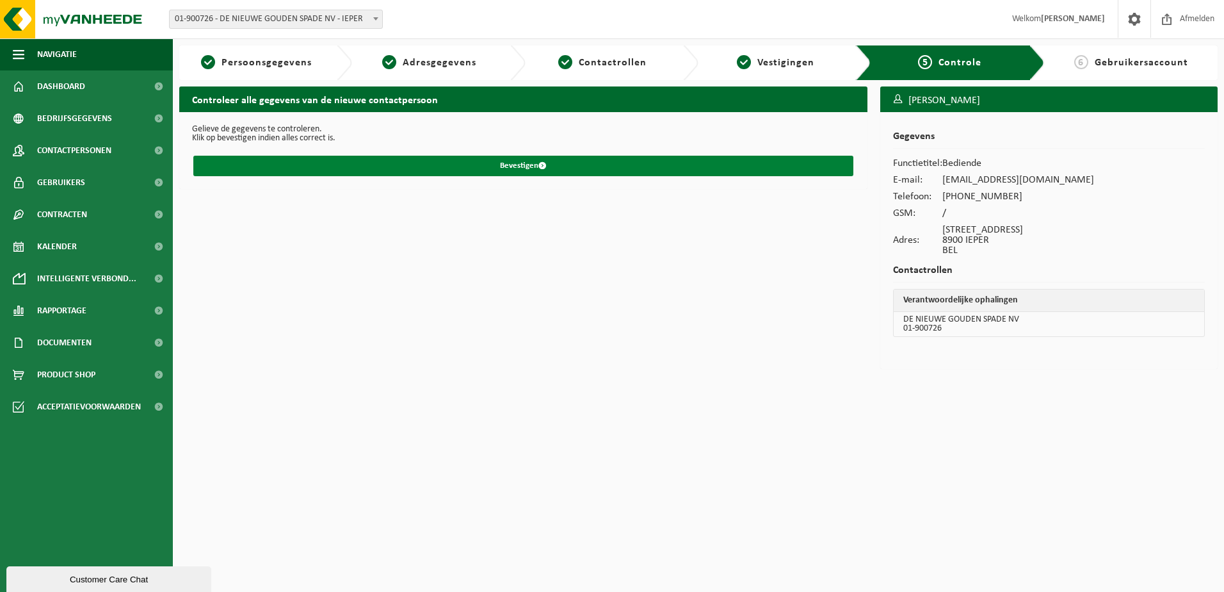
click at [540, 172] on button "Bevestigen" at bounding box center [523, 166] width 660 height 20
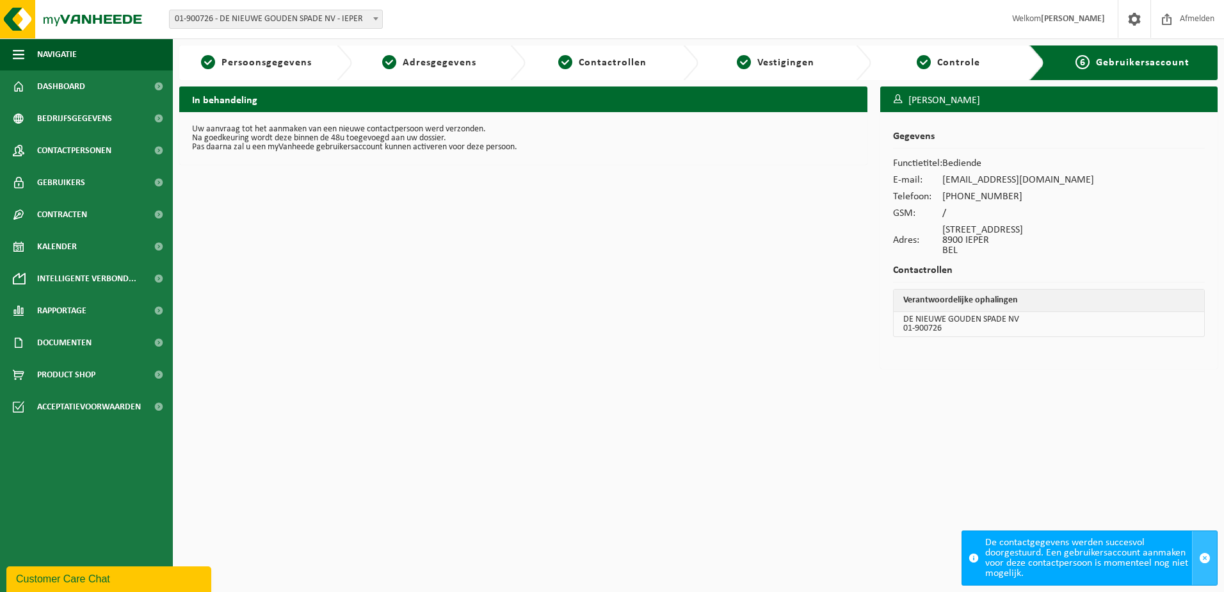
click at [1205, 556] on span "button" at bounding box center [1205, 558] width 12 height 12
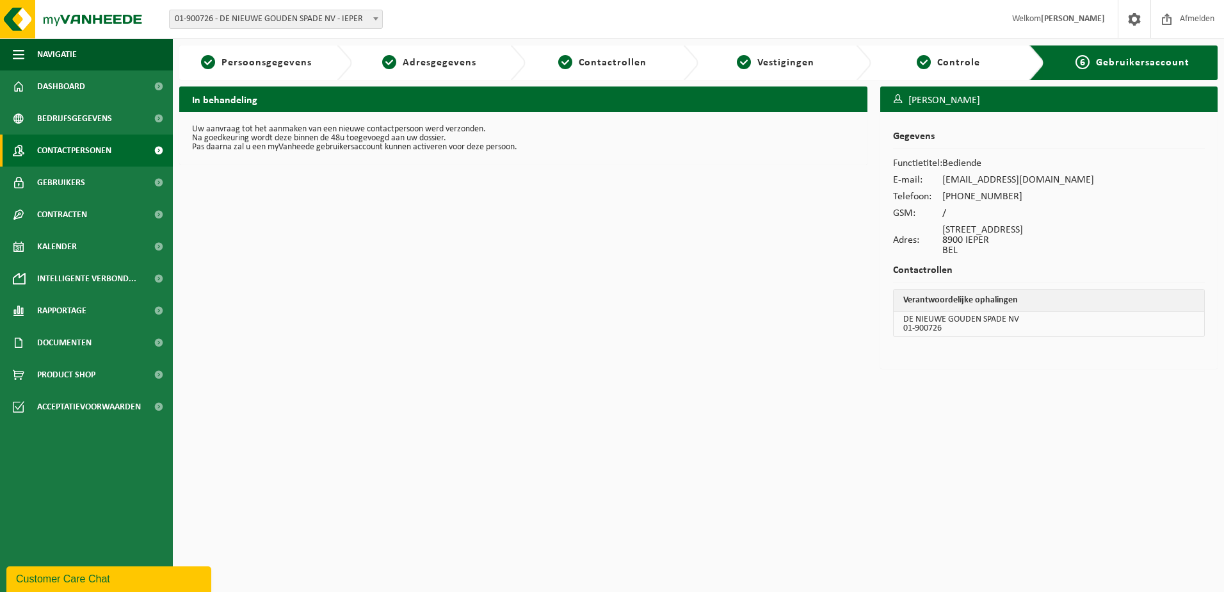
click at [54, 145] on span "Contactpersonen" at bounding box center [74, 150] width 74 height 32
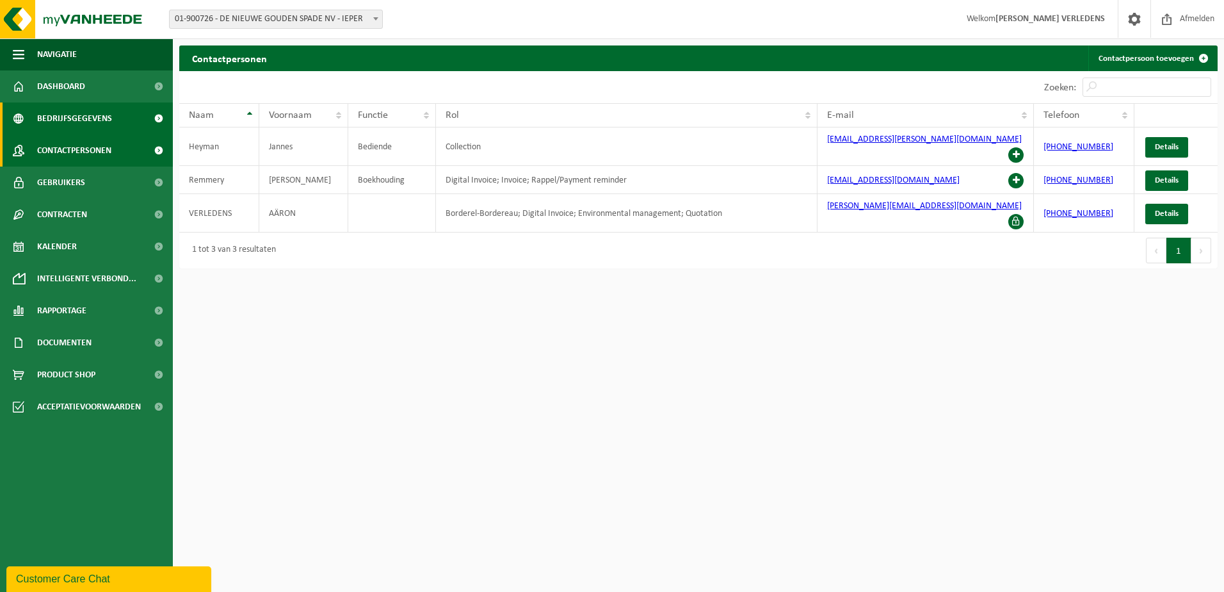
click at [63, 113] on span "Bedrijfsgegevens" at bounding box center [74, 118] width 75 height 32
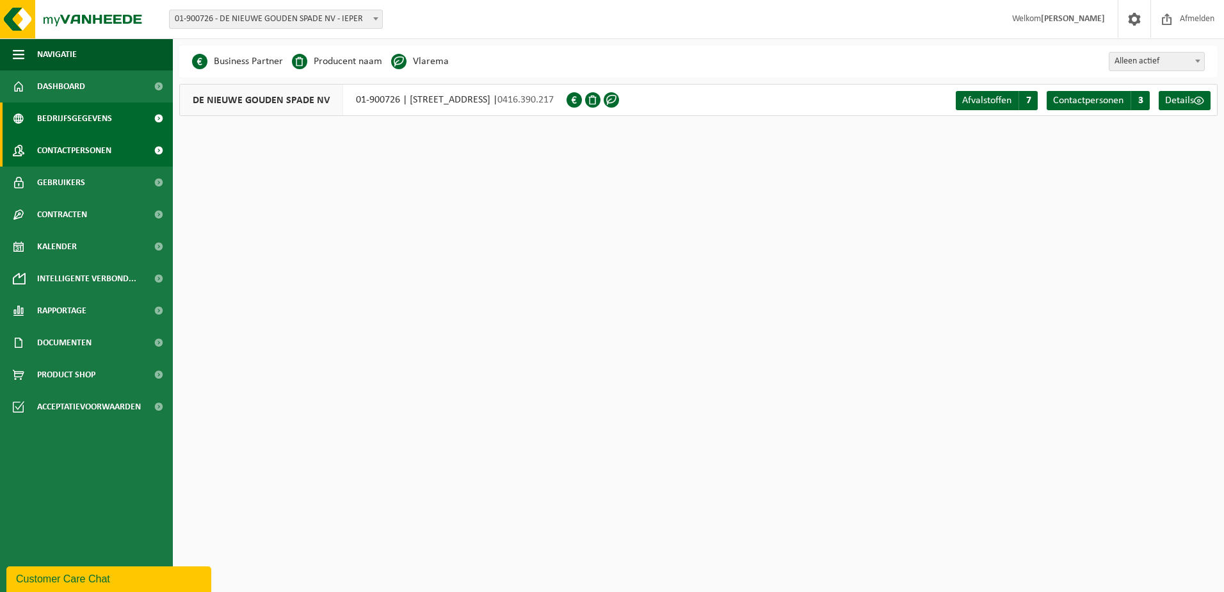
click at [67, 146] on span "Contactpersonen" at bounding box center [74, 150] width 74 height 32
